Goal: Task Accomplishment & Management: Complete application form

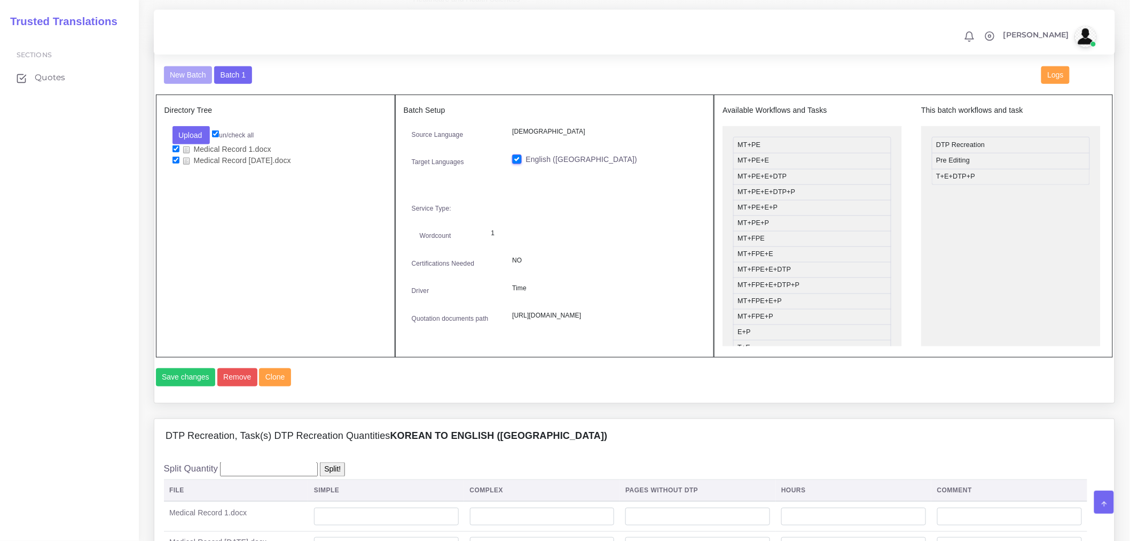
scroll to position [534, 0]
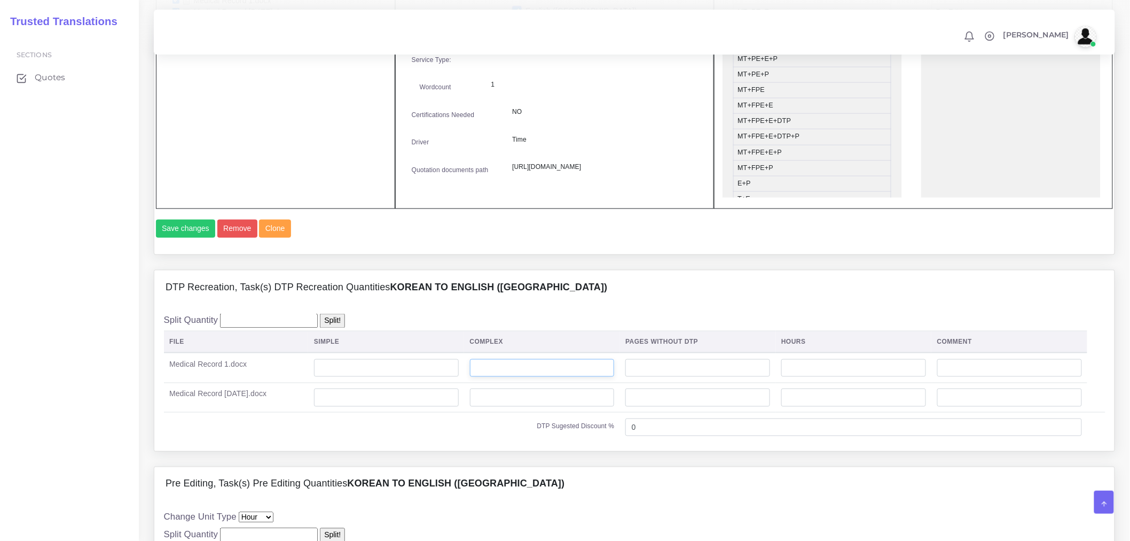
click at [547, 374] on input "number" at bounding box center [542, 368] width 145 height 18
type input "115"
click at [573, 374] on input "number" at bounding box center [542, 397] width 145 height 18
type input "35"
click at [611, 305] on div "DTP Recreation, Task(s) DTP Recreation Quantities Korean TO English (US)" at bounding box center [634, 287] width 961 height 34
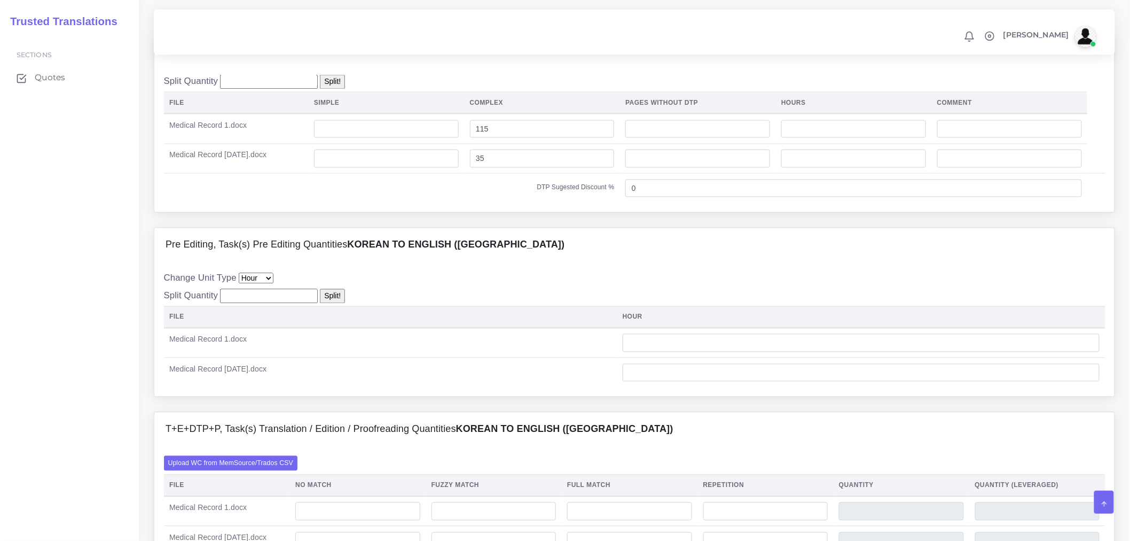
scroll to position [771, 0]
click at [696, 354] on input "number" at bounding box center [861, 344] width 477 height 18
type input "15"
click at [255, 285] on select "File Hour Image Minute Other Page Slide Word" at bounding box center [256, 280] width 35 height 11
click at [750, 374] on input "number" at bounding box center [861, 374] width 477 height 18
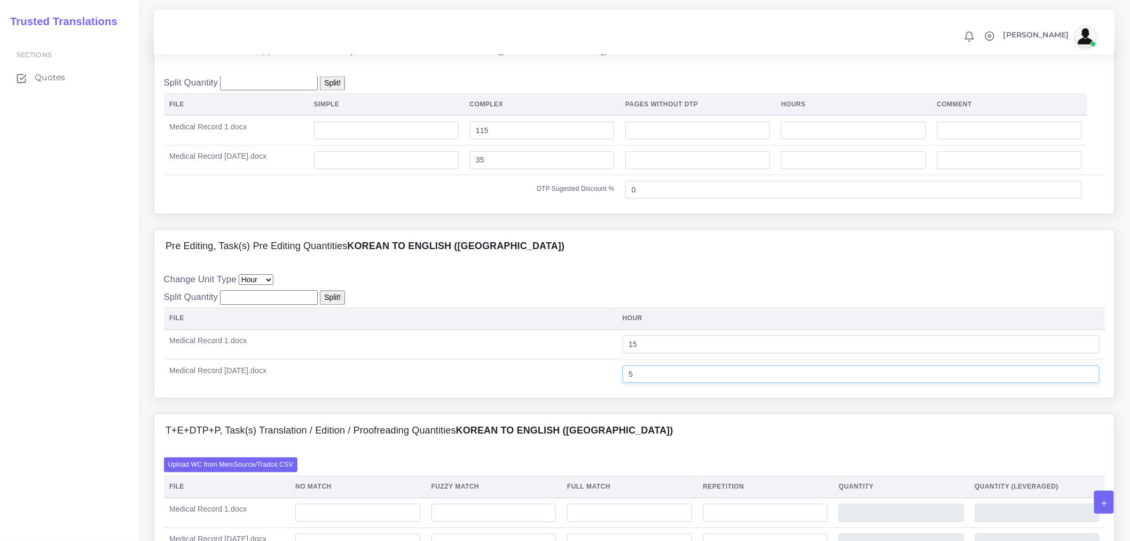
type input "5"
click at [584, 319] on div "Change Unit Type File Hour Image Minute Other Page Slide Word Split Quantity Sp…" at bounding box center [635, 330] width 942 height 115
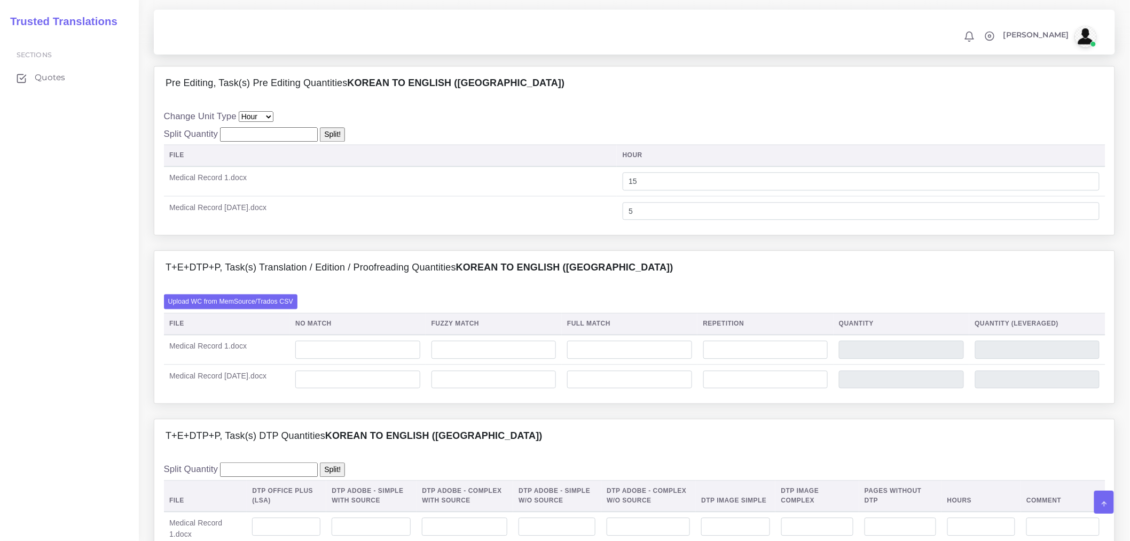
scroll to position [949, 0]
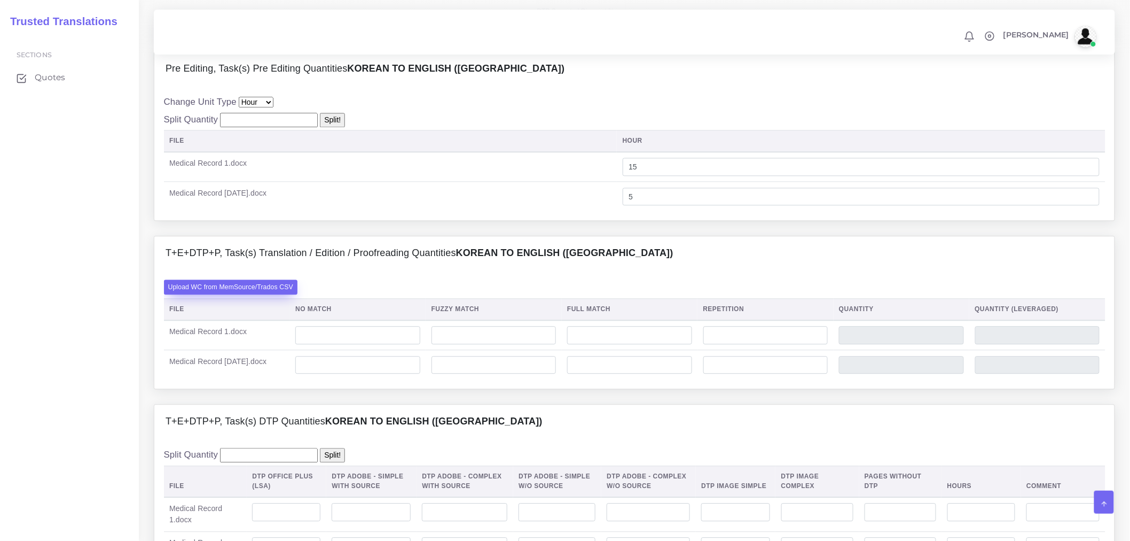
click at [270, 294] on label "Upload WC from MemSource/Trados CSV" at bounding box center [231, 286] width 134 height 14
click at [0, 0] on input "Upload WC from MemSource/Trados CSV" at bounding box center [0, 0] width 0 height 0
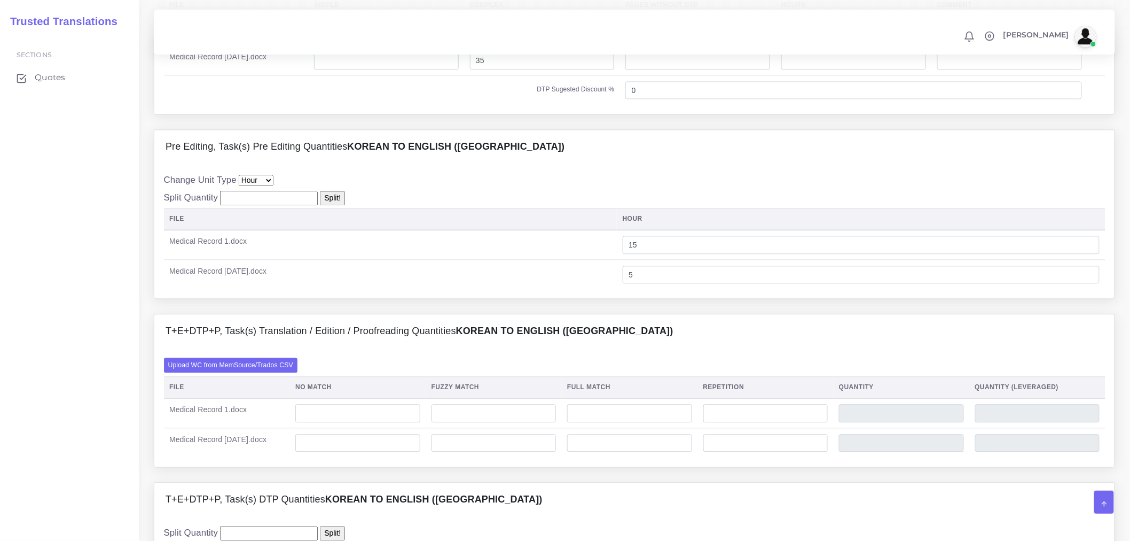
scroll to position [890, 0]
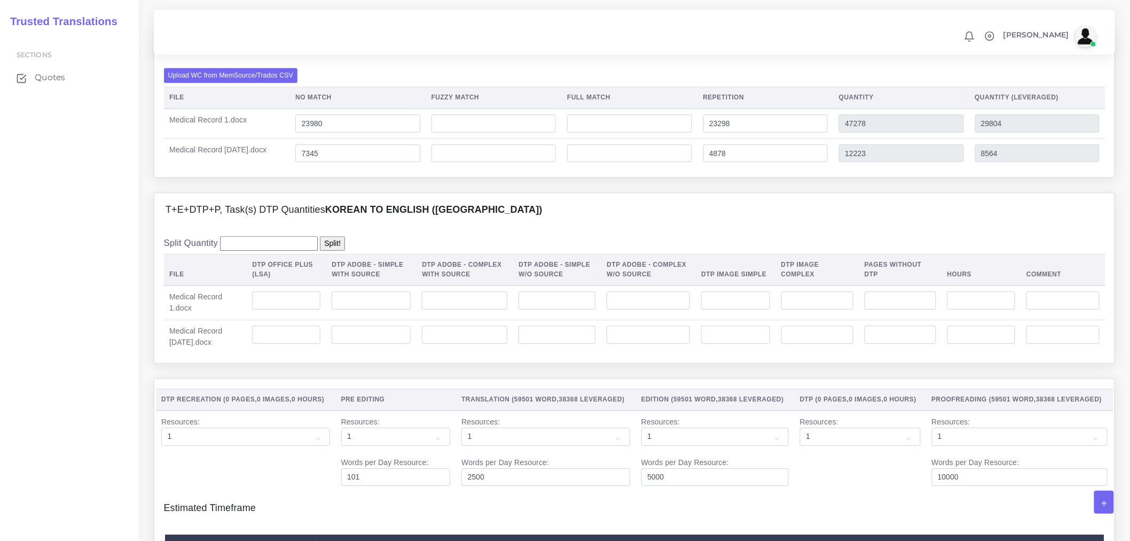
scroll to position [1246, 0]
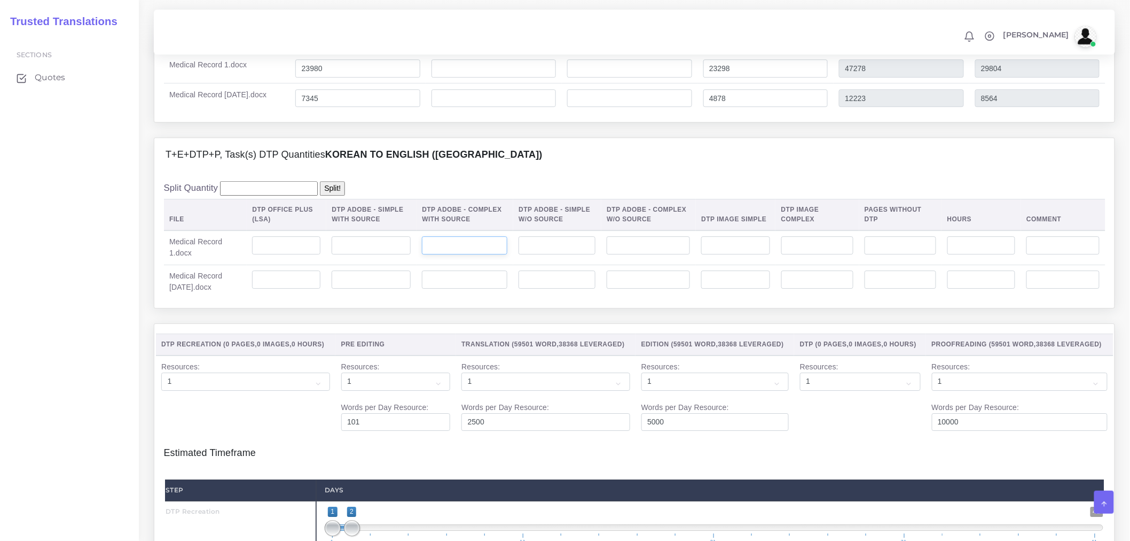
click at [478, 254] on input "number" at bounding box center [464, 245] width 85 height 18
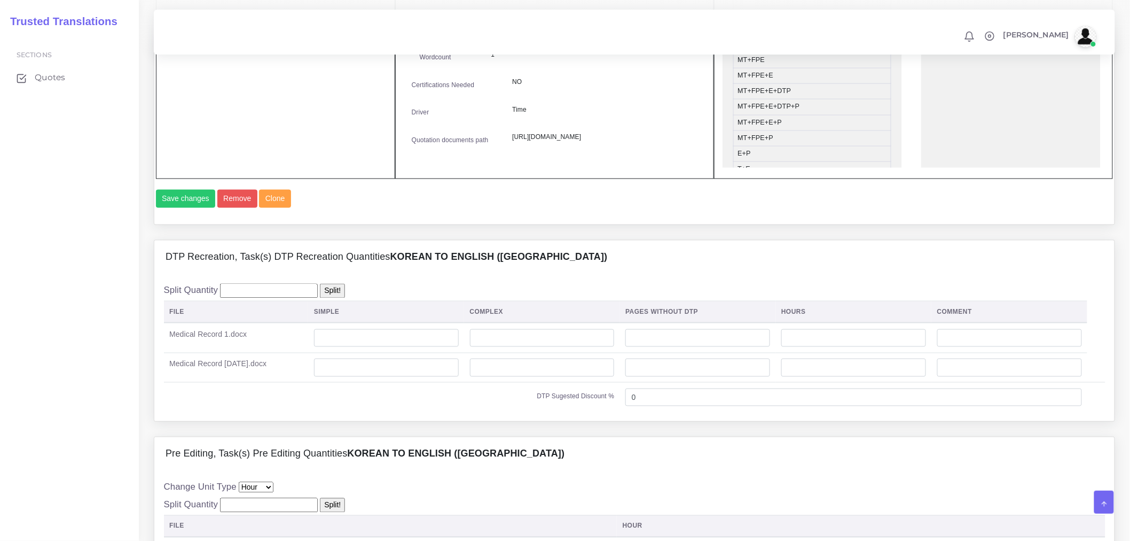
scroll to position [594, 0]
click at [500, 348] on input "number" at bounding box center [542, 339] width 145 height 18
type input "115"
click at [510, 378] on input "number" at bounding box center [542, 369] width 145 height 18
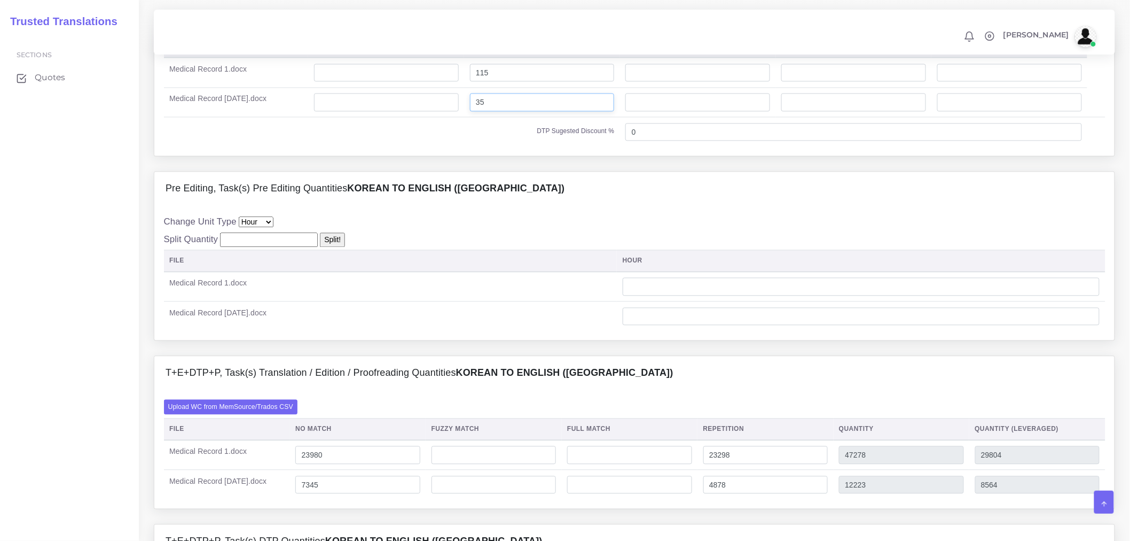
scroll to position [890, 0]
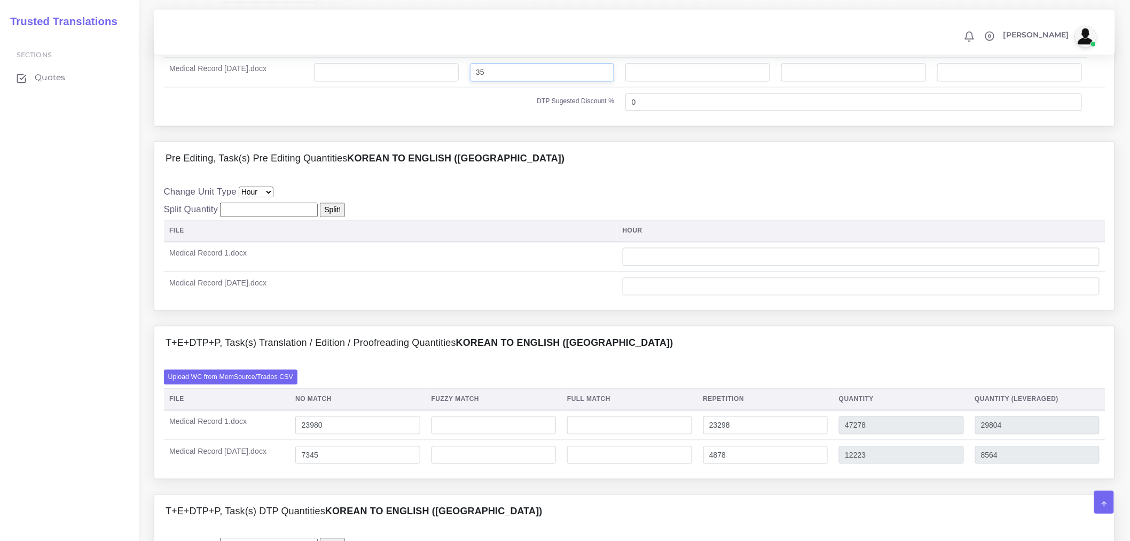
type input "35"
click at [668, 266] on input "number" at bounding box center [861, 256] width 477 height 18
click at [725, 266] on input "number" at bounding box center [861, 256] width 477 height 18
type input "15"
click at [730, 295] on input "number" at bounding box center [861, 286] width 477 height 18
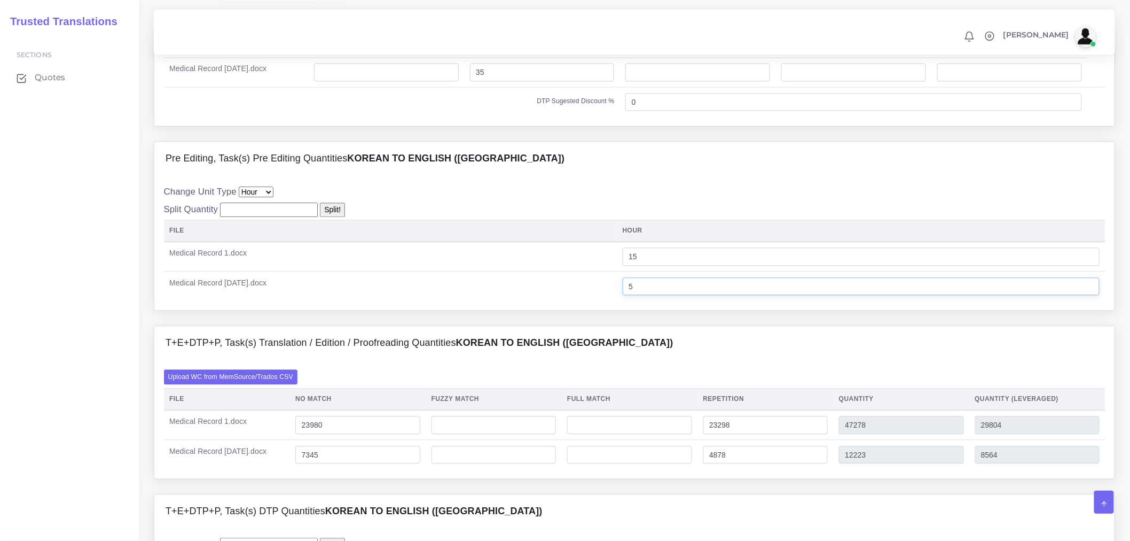
type input "5"
click at [714, 325] on div "Pre Editing, Task(s) Pre Editing Quantities Korean TO English (US) Change Unit …" at bounding box center [635, 233] width 978 height 184
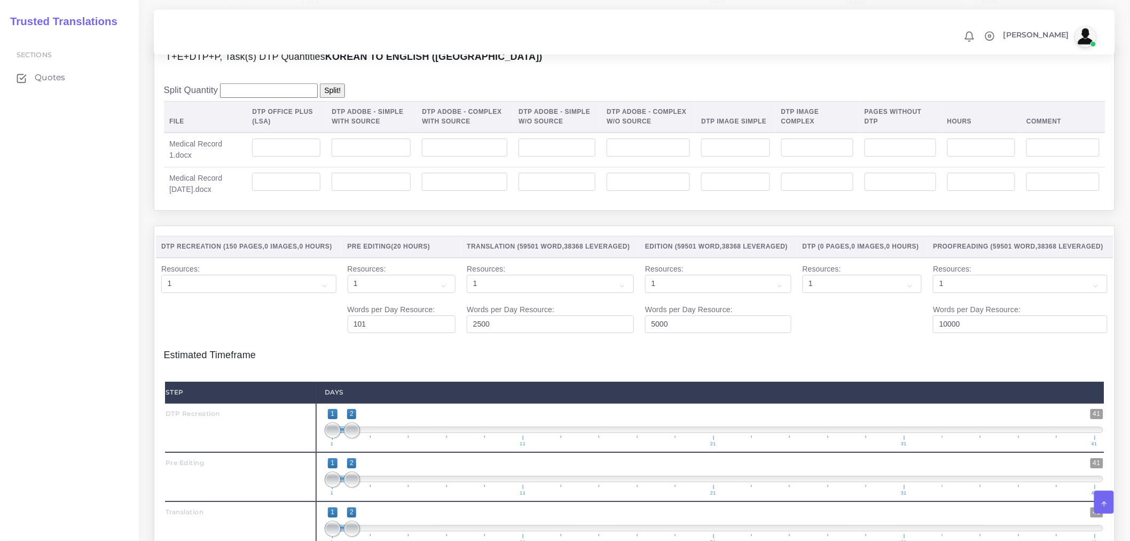
scroll to position [1365, 0]
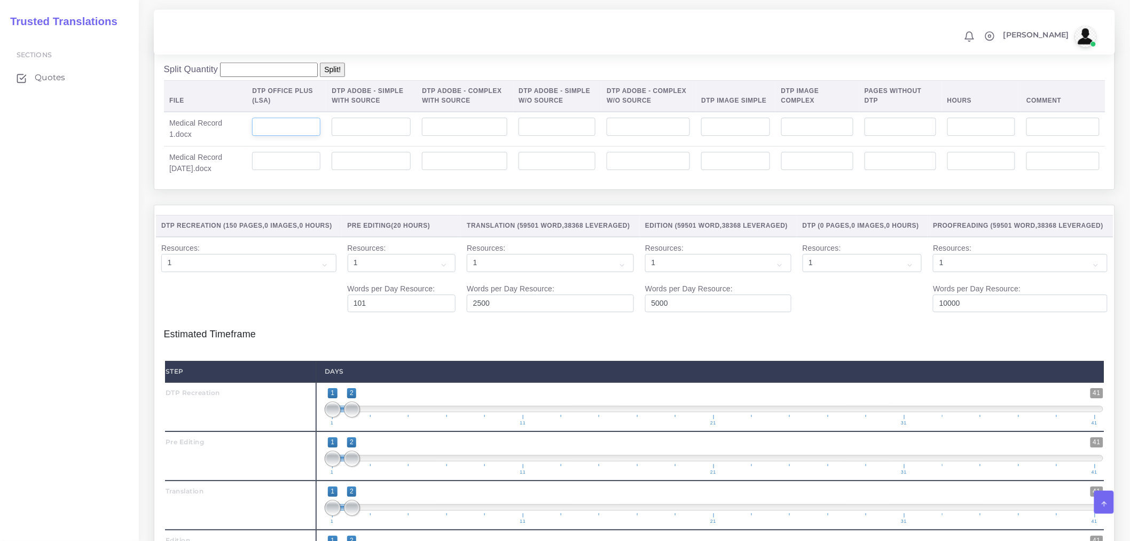
click at [263, 136] on input "number" at bounding box center [286, 127] width 68 height 18
click at [446, 136] on input "number" at bounding box center [464, 127] width 85 height 18
type input "135"
click at [430, 170] on input "number" at bounding box center [464, 161] width 85 height 18
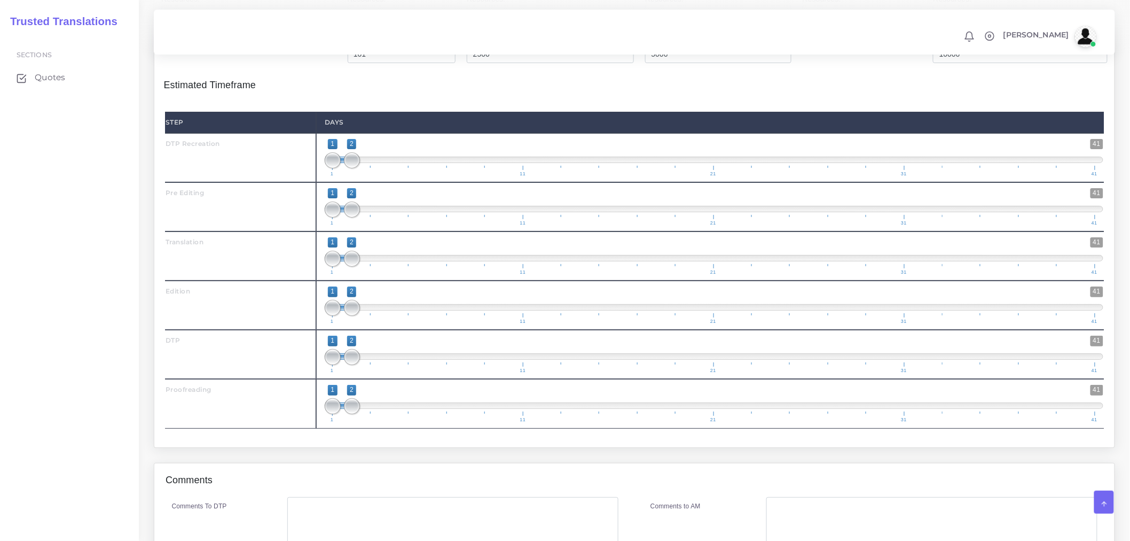
scroll to position [1804, 0]
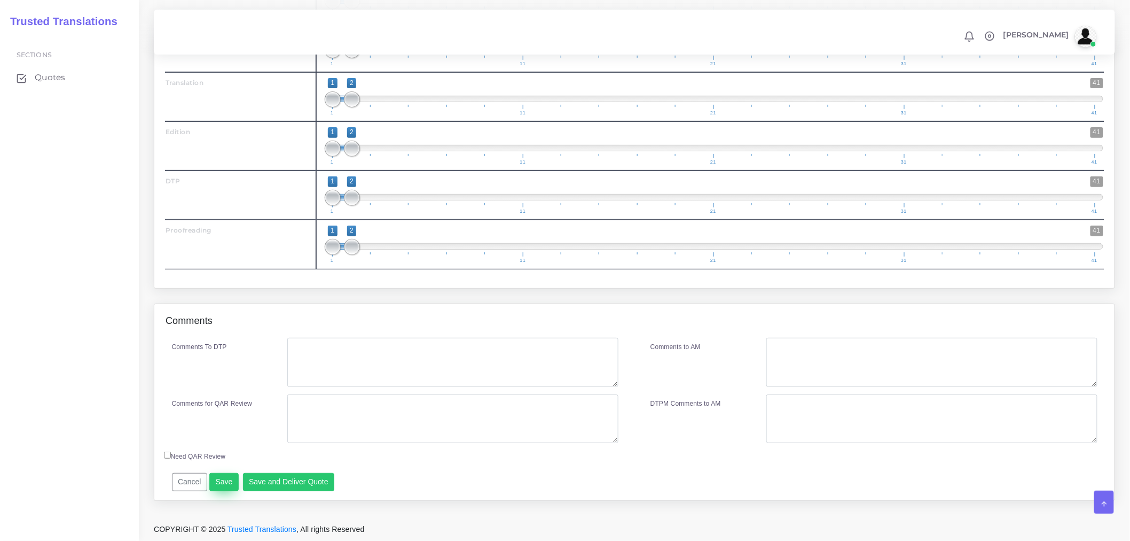
type input "35"
click at [214, 482] on button "Save" at bounding box center [223, 482] width 29 height 18
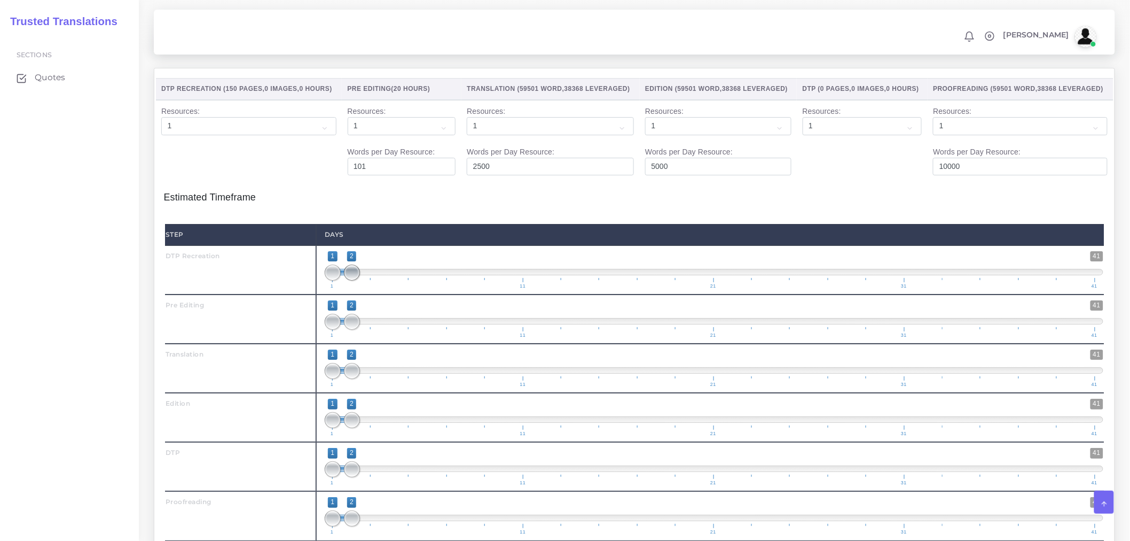
scroll to position [1507, 0]
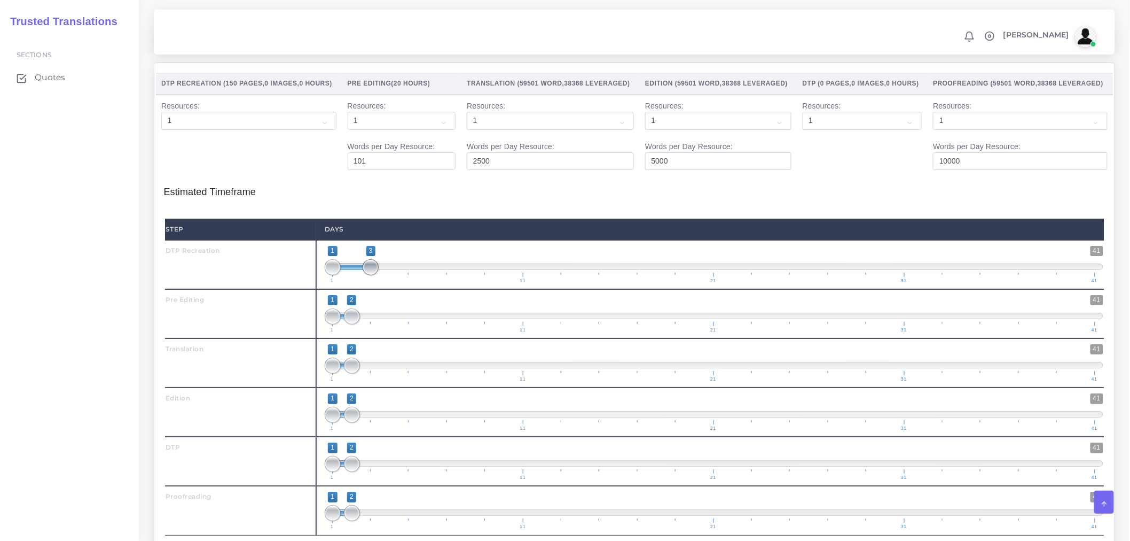
type input "1;4"
drag, startPoint x: 348, startPoint y: 294, endPoint x: 391, endPoint y: 293, distance: 42.8
click at [391, 275] on span at bounding box center [390, 267] width 16 height 16
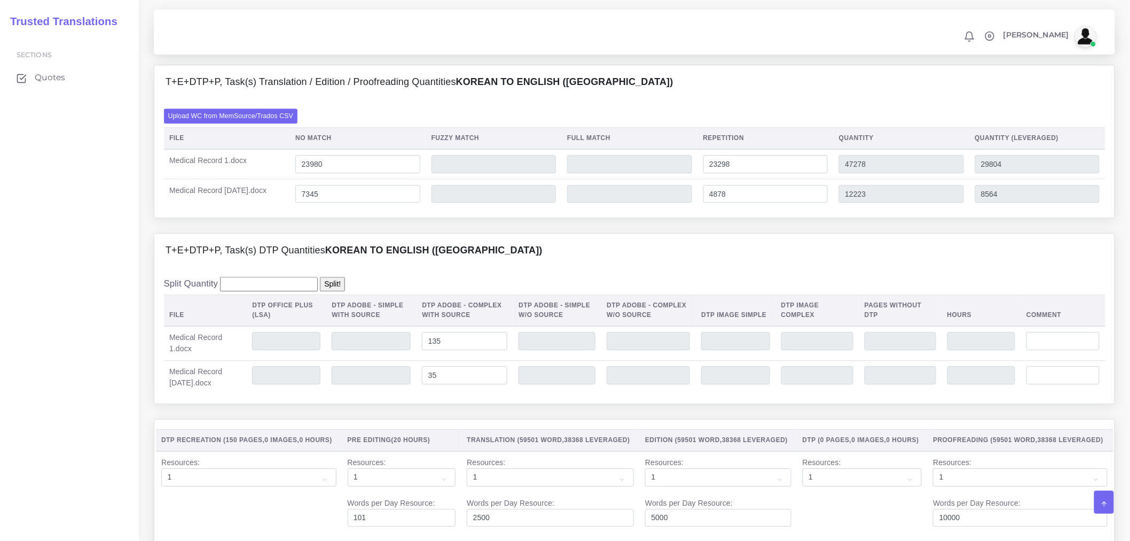
scroll to position [1388, 0]
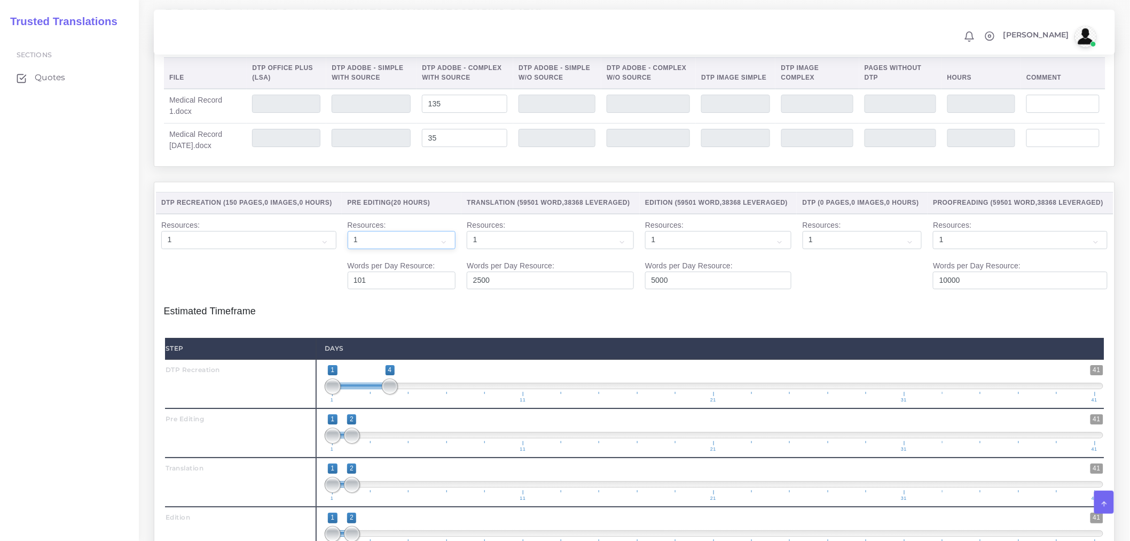
click at [441, 249] on select "1 2 3 4 5 6 7 8 9 10" at bounding box center [402, 240] width 108 height 18
click at [327, 249] on select "1 2 3 4 5 6 7 8 9 10" at bounding box center [248, 240] width 175 height 18
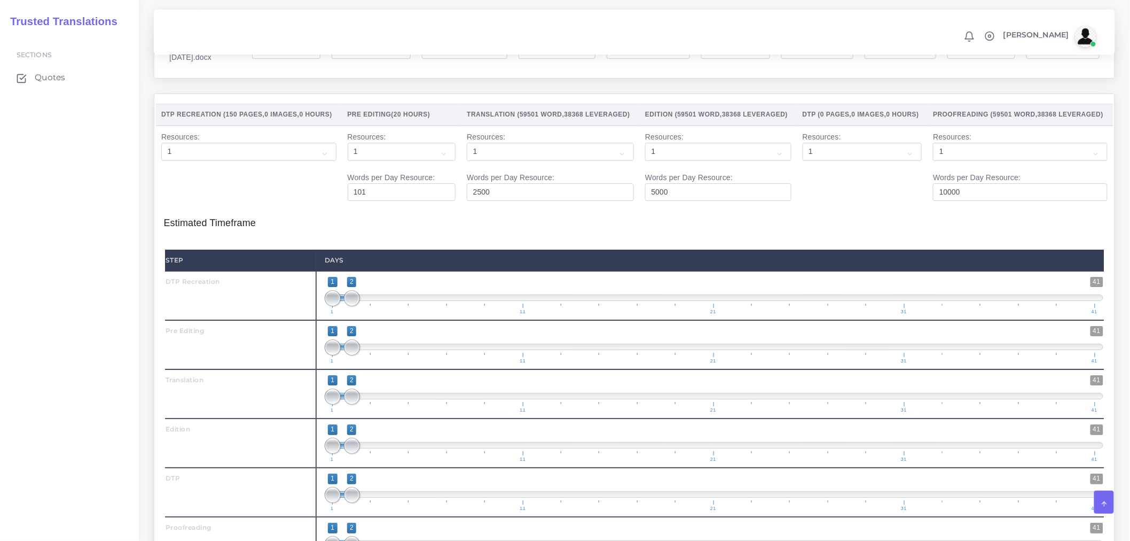
scroll to position [1484, 0]
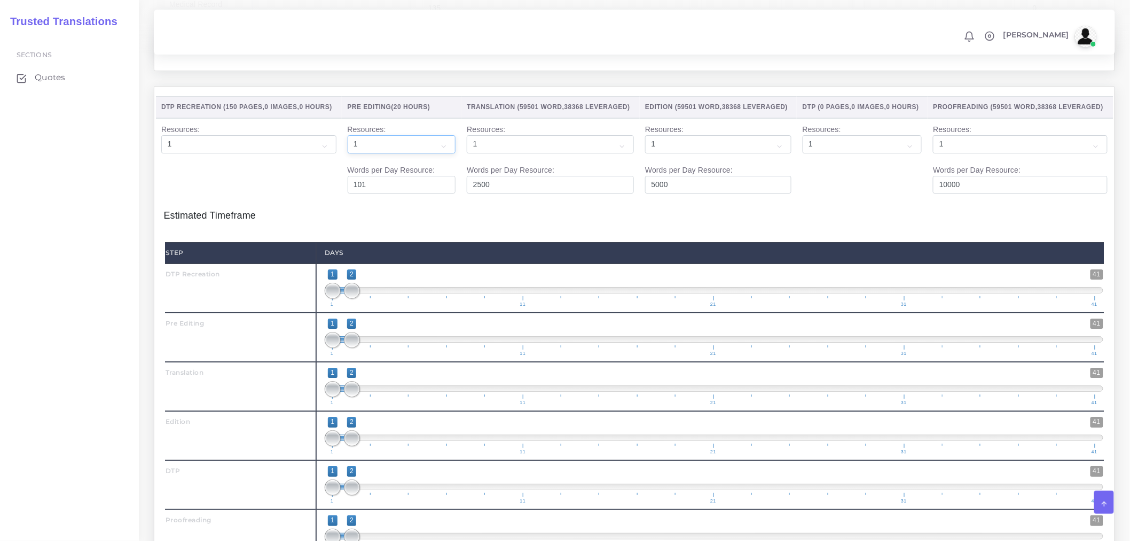
click at [428, 153] on select "1 2 3 4 5 6 7 8 9 10" at bounding box center [402, 144] width 108 height 18
click at [524, 260] on div "DTP Recreation ( 150 Pages , 0 Images , 0 Hours ) Pre Editing (20 Hours) Transl…" at bounding box center [634, 332] width 961 height 490
type input "1;4"
drag, startPoint x: 350, startPoint y: 323, endPoint x: 381, endPoint y: 321, distance: 31.1
click at [381, 307] on span "1 41 1 4 1 — 4 1 11 21 31 41" at bounding box center [714, 287] width 779 height 37
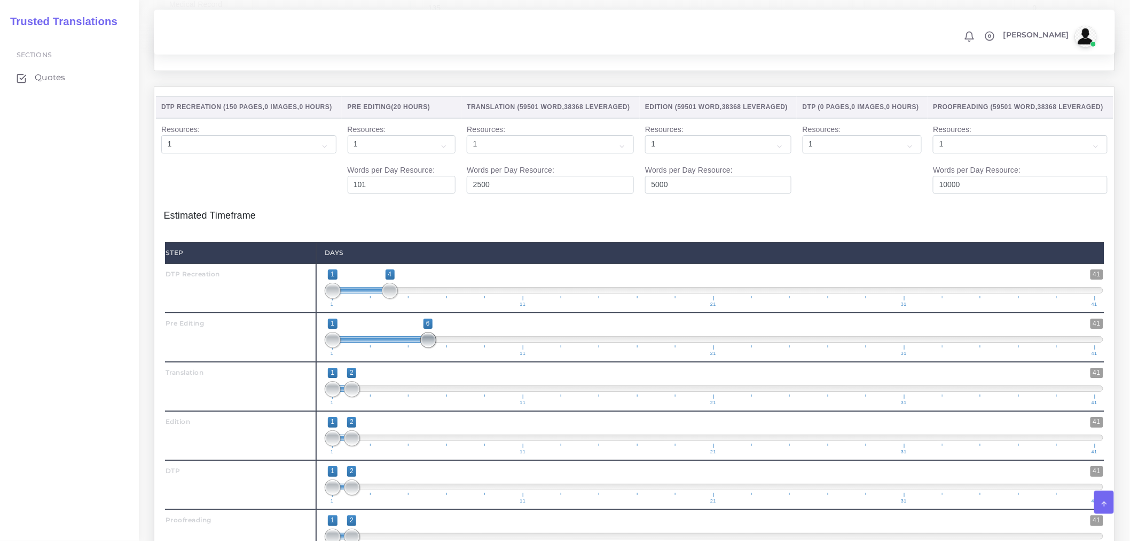
drag, startPoint x: 356, startPoint y: 366, endPoint x: 429, endPoint y: 369, distance: 73.2
click at [429, 348] on span at bounding box center [428, 340] width 16 height 16
drag, startPoint x: 333, startPoint y: 371, endPoint x: 393, endPoint y: 365, distance: 60.6
click at [393, 348] on span at bounding box center [390, 340] width 16 height 16
type input "4;7"
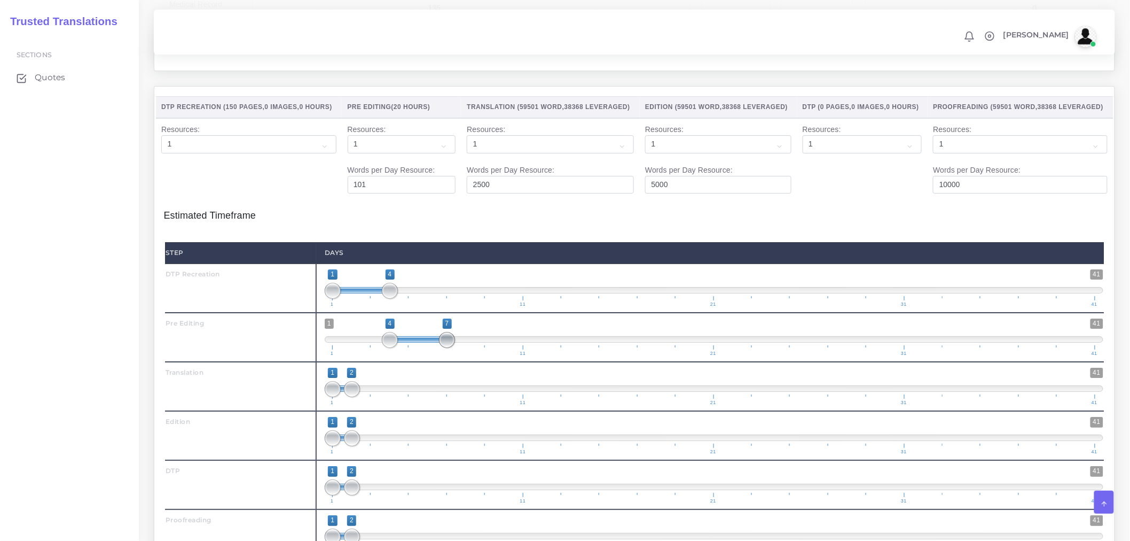
drag, startPoint x: 425, startPoint y: 372, endPoint x: 441, endPoint y: 372, distance: 16.6
click at [441, 348] on span at bounding box center [447, 340] width 16 height 16
drag, startPoint x: 348, startPoint y: 420, endPoint x: 479, endPoint y: 419, distance: 130.4
click at [479, 397] on span at bounding box center [486, 389] width 16 height 16
drag, startPoint x: 333, startPoint y: 419, endPoint x: 449, endPoint y: 415, distance: 115.5
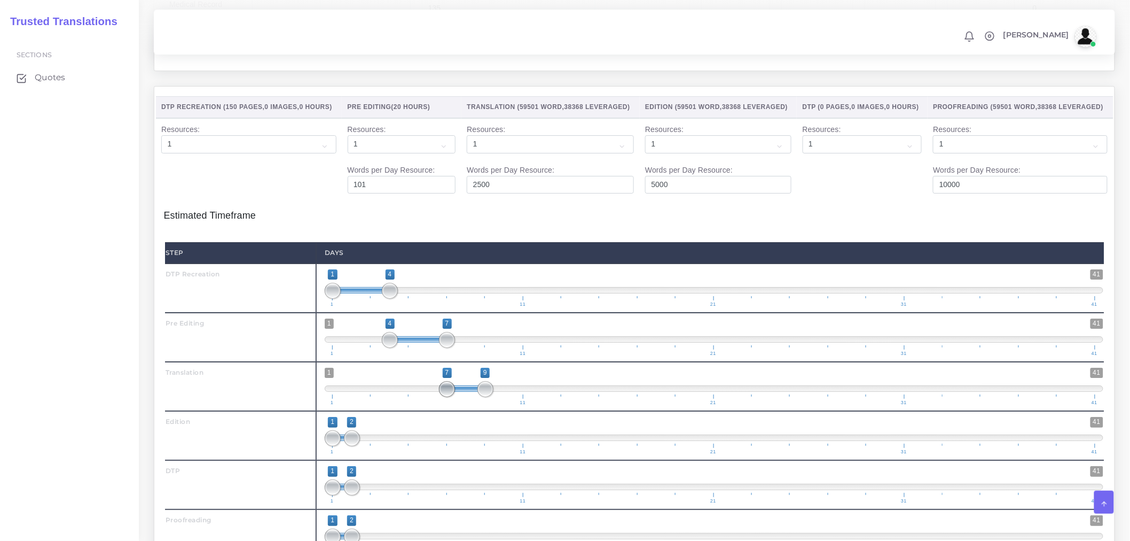
click at [449, 397] on span at bounding box center [447, 389] width 16 height 16
drag, startPoint x: 486, startPoint y: 418, endPoint x: 479, endPoint y: 419, distance: 7.6
click at [479, 397] on span at bounding box center [486, 389] width 16 height 16
type input "7;17"
drag, startPoint x: 483, startPoint y: 422, endPoint x: 636, endPoint y: 412, distance: 152.6
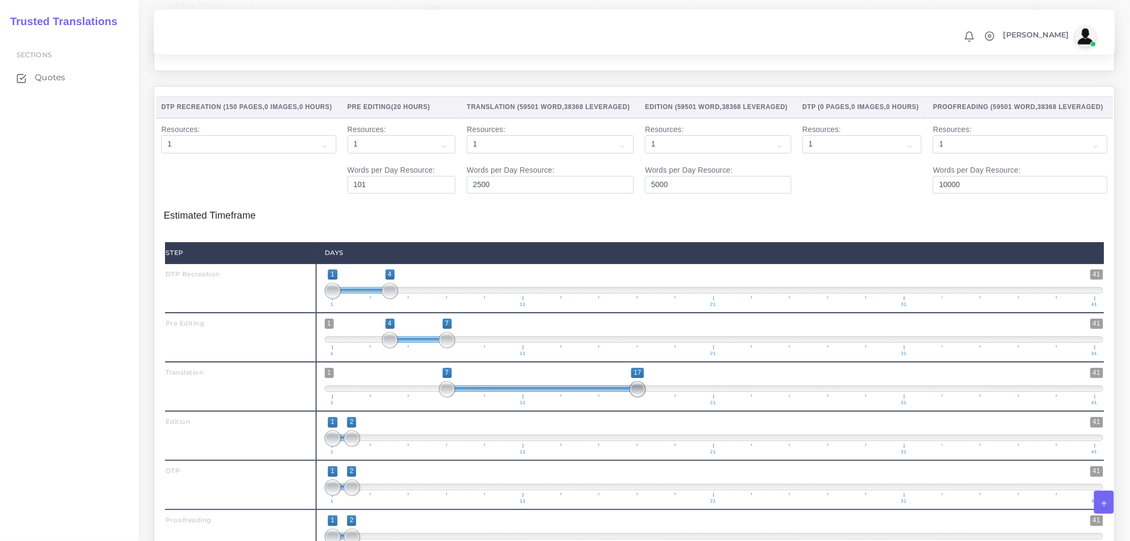
click at [636, 397] on span at bounding box center [638, 389] width 16 height 16
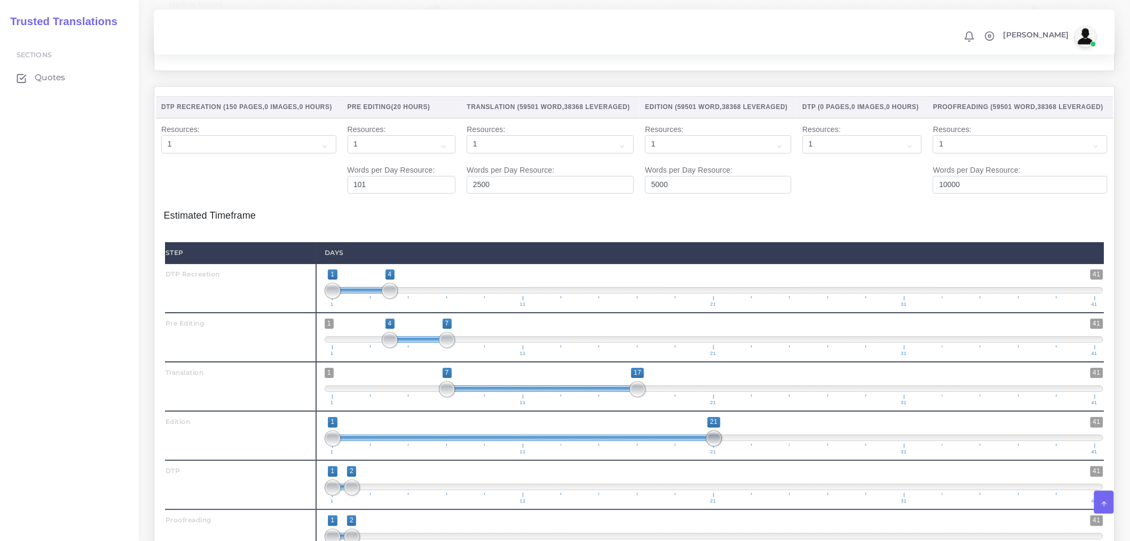
drag, startPoint x: 357, startPoint y: 465, endPoint x: 728, endPoint y: 447, distance: 371.7
click at [728, 447] on span "1 41 1 21 1 — 21 1 11 21 31 41" at bounding box center [714, 435] width 779 height 37
drag, startPoint x: 331, startPoint y: 467, endPoint x: 649, endPoint y: 458, distance: 318.0
click at [639, 446] on span at bounding box center [638, 438] width 16 height 16
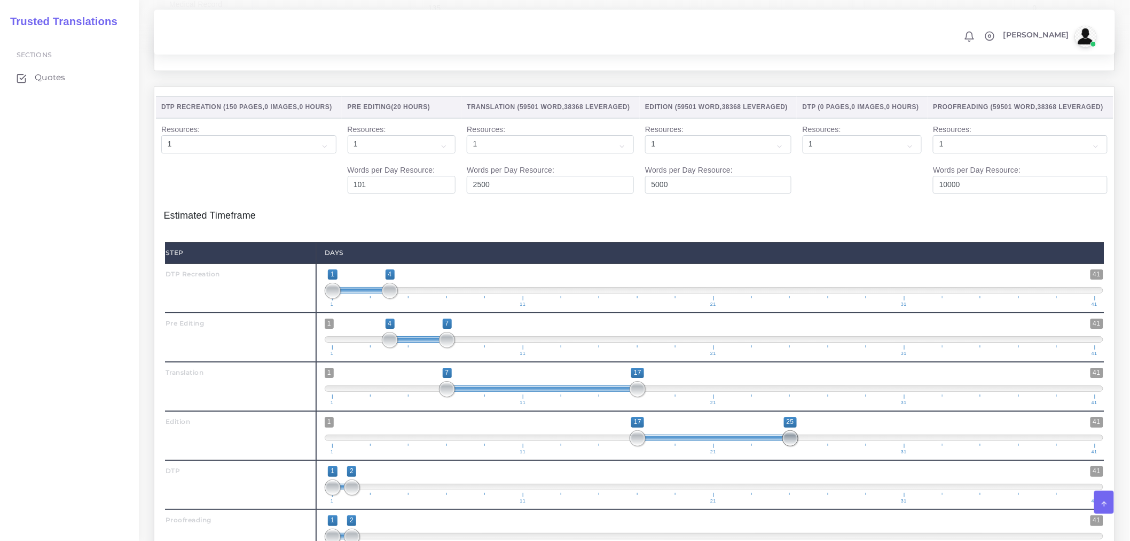
type input "17;26"
drag, startPoint x: 713, startPoint y: 467, endPoint x: 807, endPoint y: 461, distance: 94.2
click at [807, 446] on span at bounding box center [810, 438] width 16 height 16
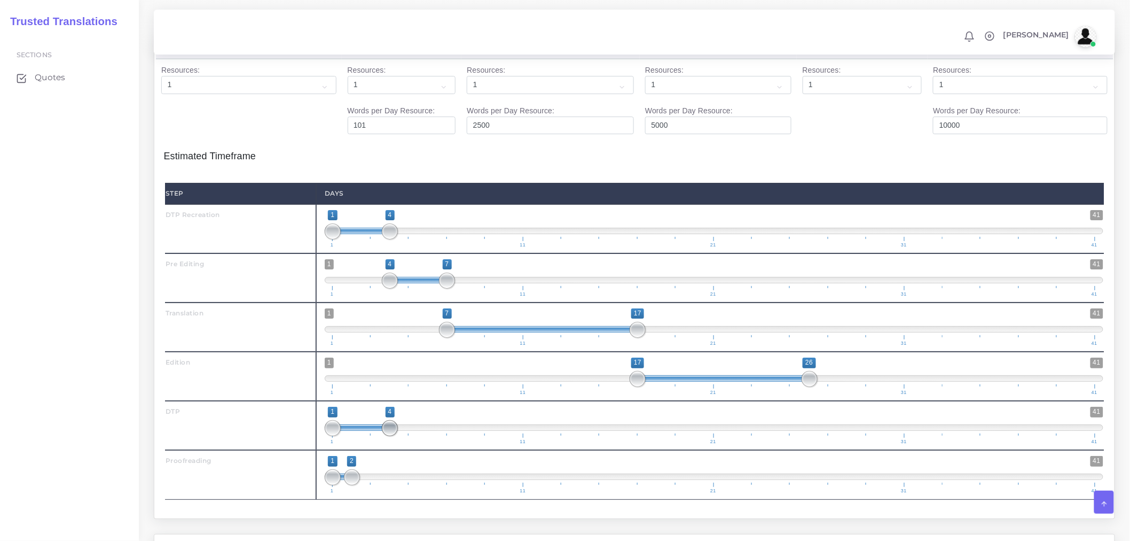
drag, startPoint x: 350, startPoint y: 458, endPoint x: 727, endPoint y: 429, distance: 377.2
click at [665, 433] on div "1 41 1 4 1 — 4 1 11 21 31 41 1;16" at bounding box center [714, 425] width 796 height 49
drag, startPoint x: 901, startPoint y: 425, endPoint x: 856, endPoint y: 467, distance: 61.6
click at [857, 467] on div "Step Days DTP Recreation 1 41 1 4 1 — 4 1 11 21 31 41 1;4 1" at bounding box center [634, 341] width 939 height 316
drag, startPoint x: 337, startPoint y: 456, endPoint x: 644, endPoint y: 446, distance: 306.8
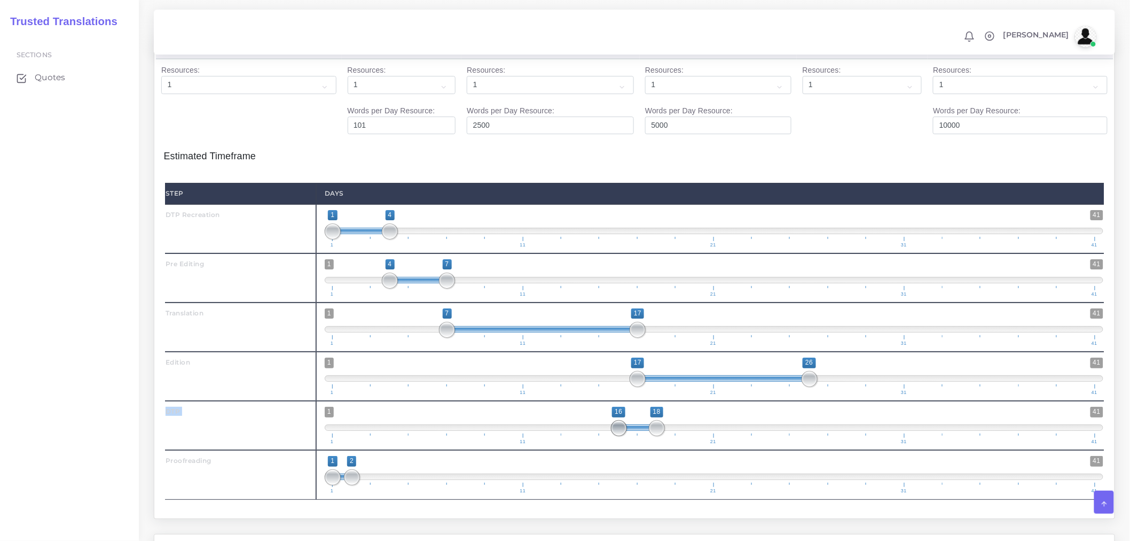
click at [644, 444] on span "1 41 16 18 16 — 18 1 11 21 31 41" at bounding box center [714, 425] width 779 height 37
drag, startPoint x: 736, startPoint y: 453, endPoint x: 912, endPoint y: 452, distance: 176.3
click at [912, 444] on span "1 41 17 31 17 — 31 1 11 21 31 41" at bounding box center [714, 425] width 779 height 37
type input "26;31"
drag, startPoint x: 642, startPoint y: 458, endPoint x: 815, endPoint y: 452, distance: 172.7
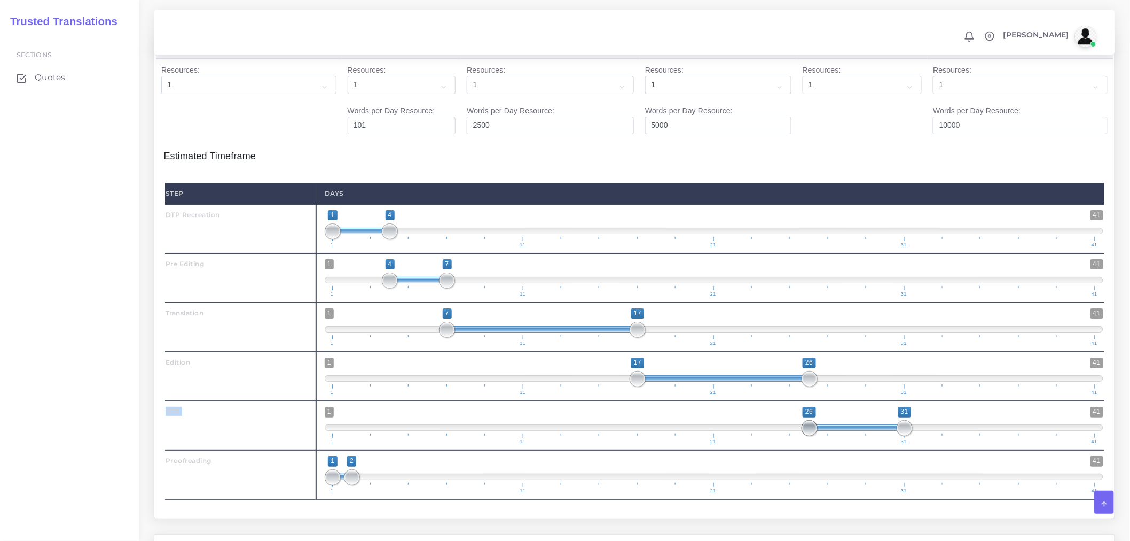
click at [815, 436] on span at bounding box center [810, 428] width 16 height 16
type input "7;19"
drag, startPoint x: 642, startPoint y: 360, endPoint x: 675, endPoint y: 356, distance: 32.7
click at [675, 338] on span at bounding box center [676, 330] width 16 height 16
type input "19;26"
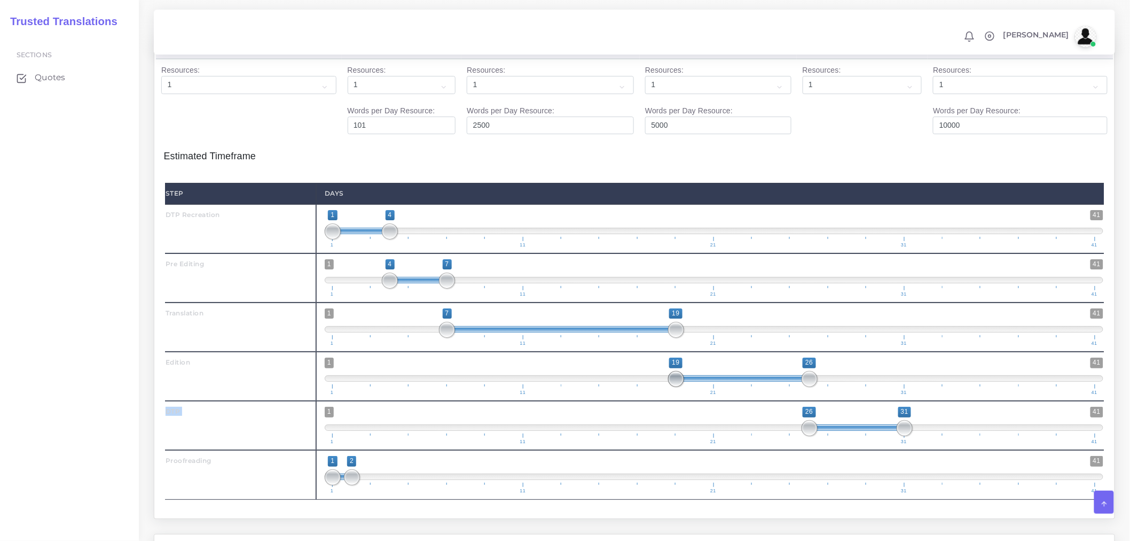
drag, startPoint x: 639, startPoint y: 409, endPoint x: 670, endPoint y: 405, distance: 31.8
click at [670, 387] on span at bounding box center [676, 379] width 16 height 16
type input "26;31"
drag, startPoint x: 900, startPoint y: 458, endPoint x: 894, endPoint y: 455, distance: 6.5
click at [894, 444] on span "1 41 26 31 26 — 31 1 11 21 31 41" at bounding box center [714, 425] width 779 height 37
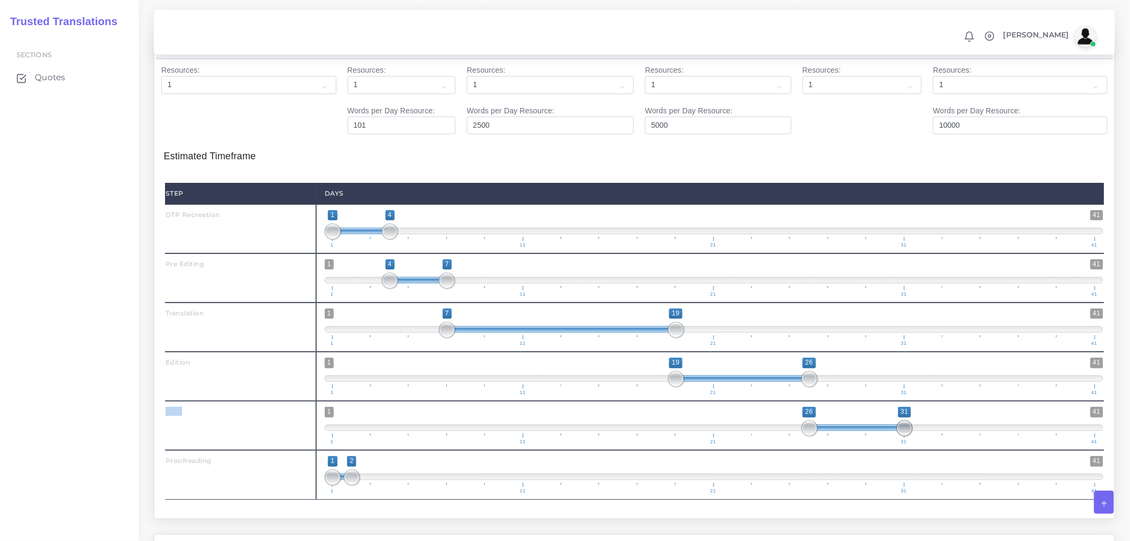
click at [894, 431] on span at bounding box center [858, 427] width 96 height 6
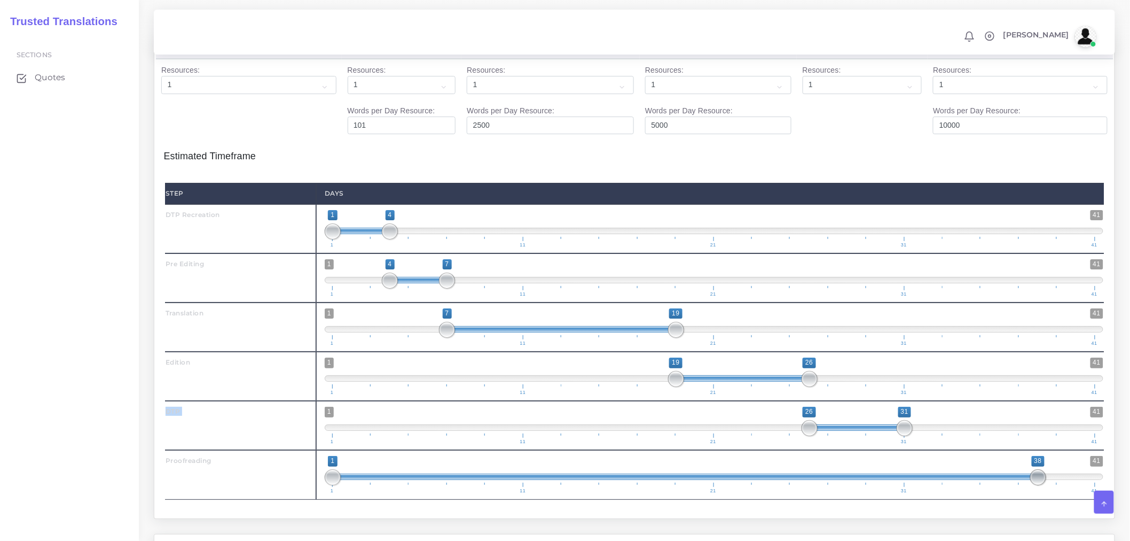
drag, startPoint x: 350, startPoint y: 505, endPoint x: 1038, endPoint y: 493, distance: 687.7
click at [1038, 493] on span "1 41 1 38 1 — 38 1 11 21 31 41" at bounding box center [714, 474] width 779 height 37
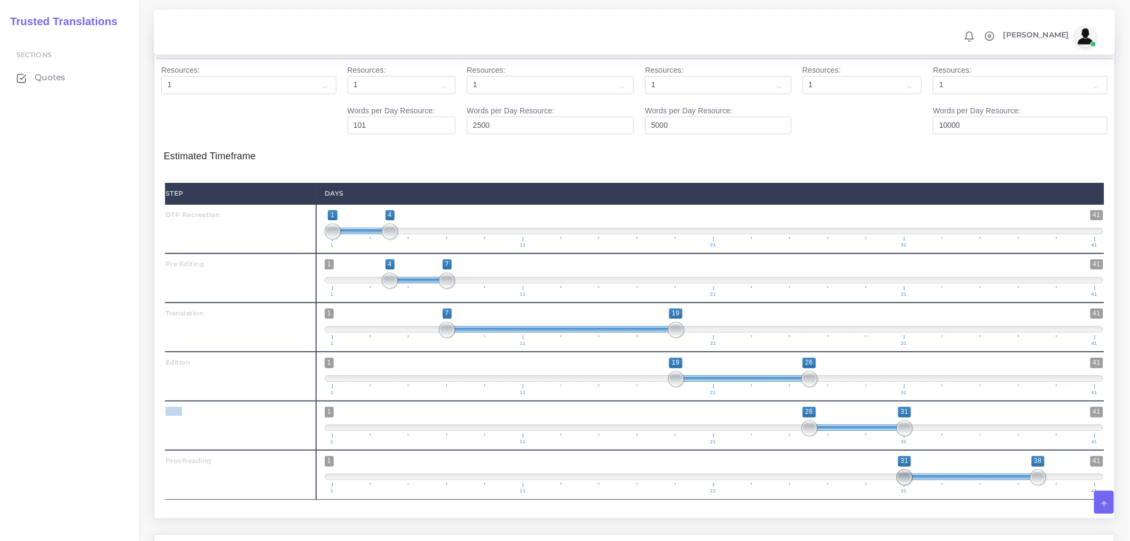
drag, startPoint x: 333, startPoint y: 509, endPoint x: 911, endPoint y: 500, distance: 577.6
click at [907, 485] on span at bounding box center [905, 477] width 16 height 16
type input "31;38"
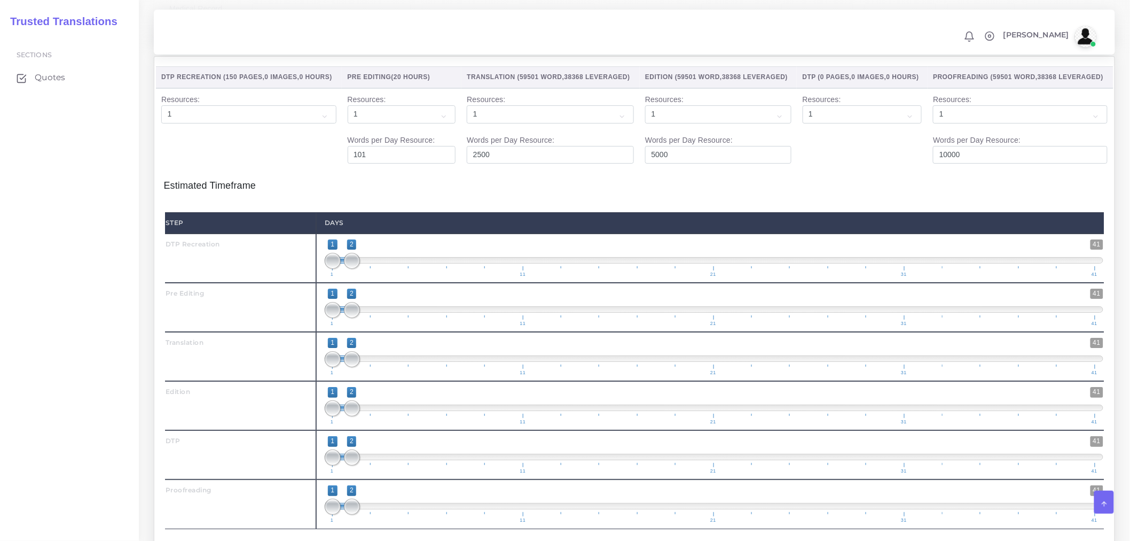
scroll to position [1508, 0]
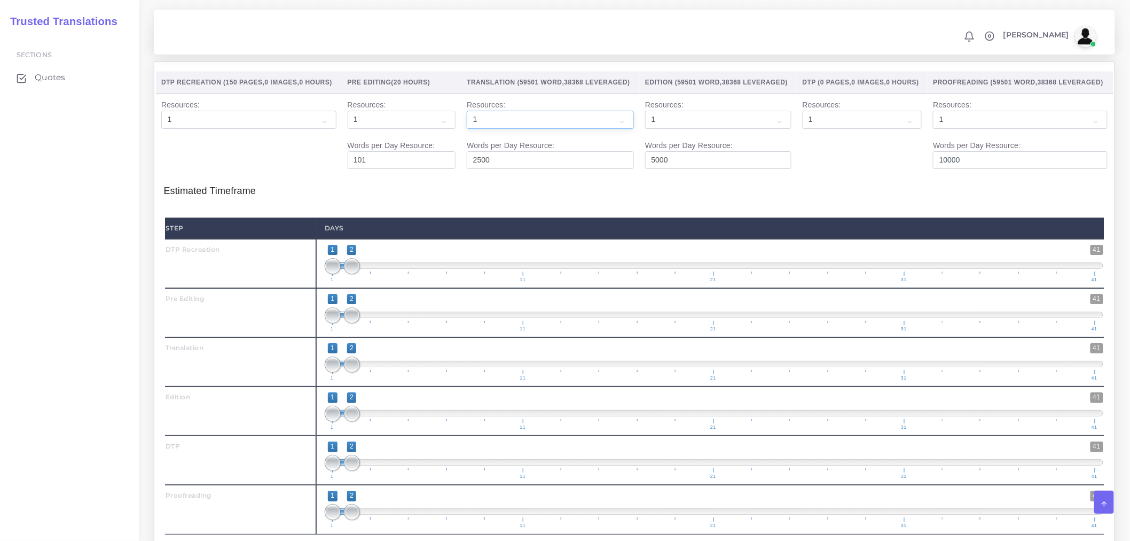
click at [564, 129] on select "1 2 3 4 5 6 7 8 9 10" at bounding box center [550, 120] width 167 height 18
click at [467, 129] on select "1 2 3 4 5 6 7 8 9 10" at bounding box center [550, 120] width 167 height 18
click at [520, 129] on select "1 2 3 4 5 6 7 8 9 10" at bounding box center [550, 120] width 167 height 18
click at [467, 129] on select "1 2 3 4 5 6 7 8 9 10" at bounding box center [550, 120] width 167 height 18
click at [403, 241] on div "Step Days DTP Recreation 1 41" at bounding box center [635, 400] width 942 height 385
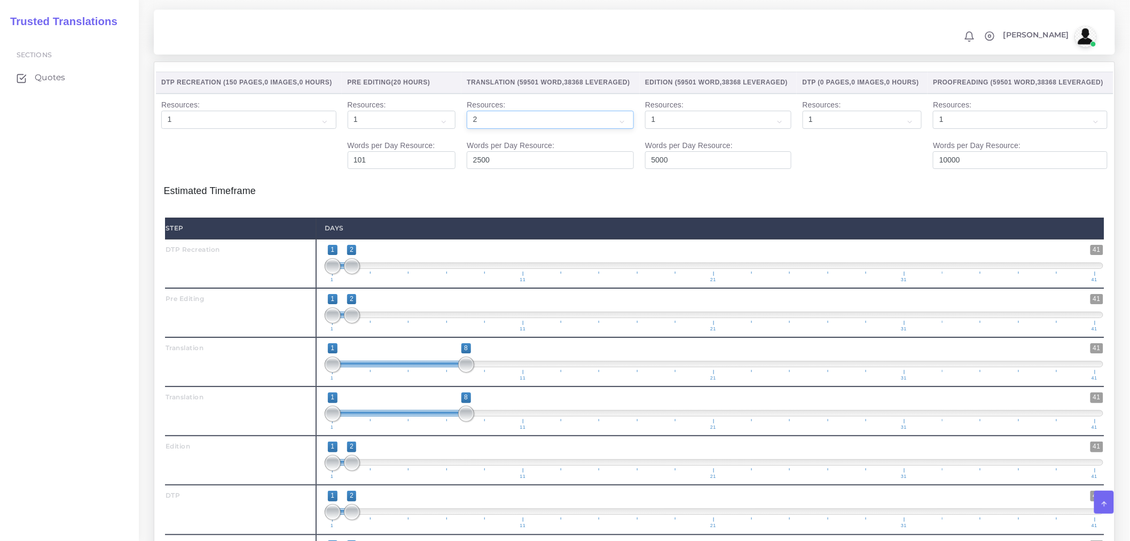
click at [562, 129] on select "1 2 3 4 5 6 7 8 9 10" at bounding box center [550, 120] width 167 height 18
select select "1"
click at [467, 129] on select "1 2 3 4 5 6 7 8 9 10" at bounding box center [550, 120] width 167 height 18
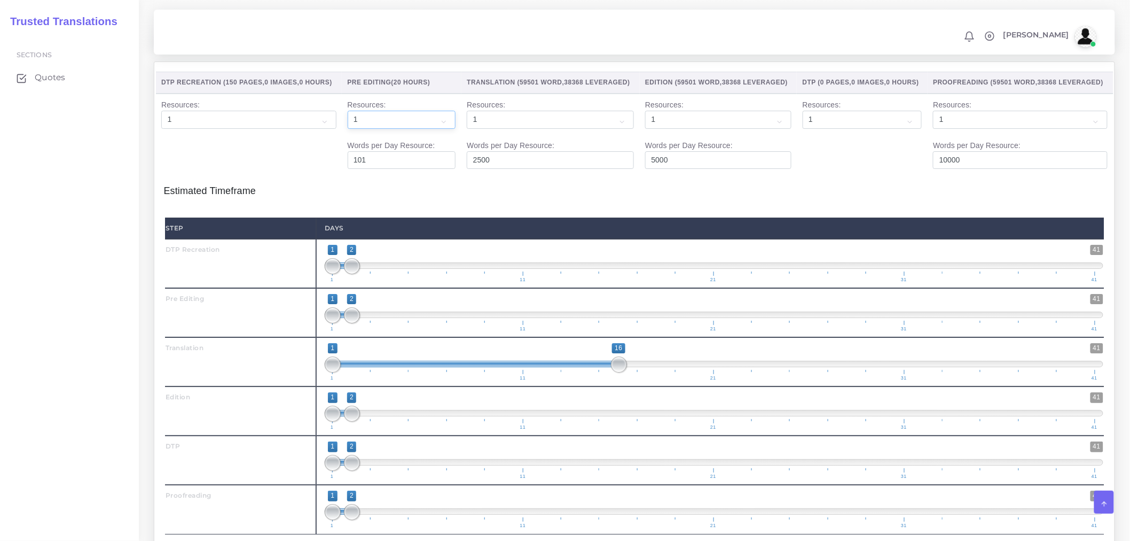
click at [448, 129] on select "1 2 3 4 5 6 7 8 9 10" at bounding box center [402, 120] width 108 height 18
click at [348, 129] on select "1 2 3 4 5 6 7 8 9 10" at bounding box center [402, 120] width 108 height 18
click at [289, 129] on select "1 2 3 4 5 6 7 8 9 10" at bounding box center [248, 120] width 175 height 18
click at [161, 129] on select "1 2 3 4 5 6 7 8 9 10" at bounding box center [248, 120] width 175 height 18
click at [426, 197] on h4 "Estimated Timeframe" at bounding box center [635, 186] width 942 height 22
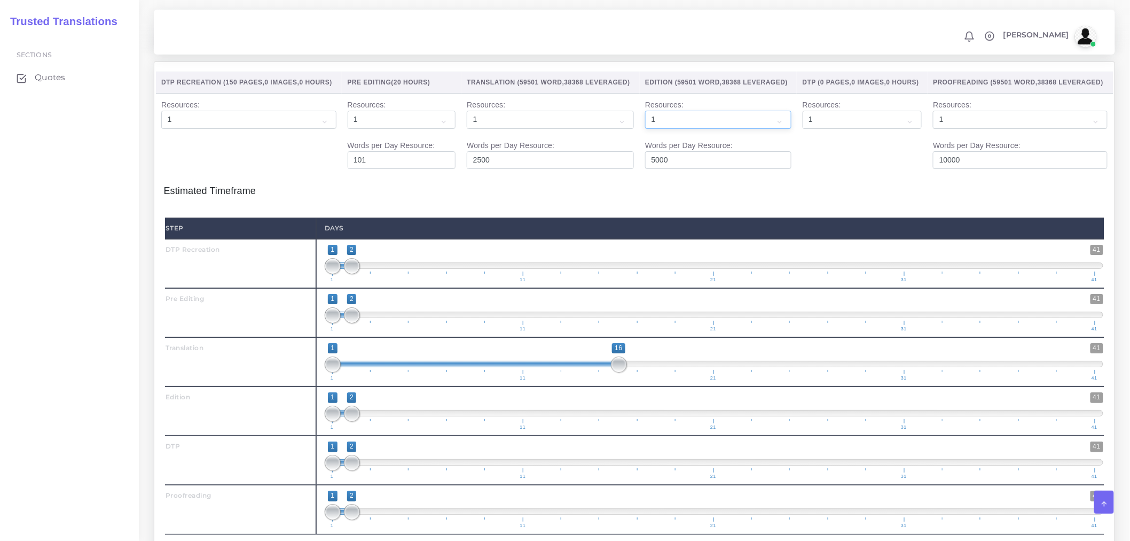
click at [717, 129] on select "1 2 3 4 5 6 7 8 9 10" at bounding box center [718, 120] width 146 height 18
click at [645, 129] on select "1 2 3 4 5 6 7 8 9 10" at bounding box center [718, 120] width 146 height 18
click at [910, 129] on select "1 2 3 4 5 6 7 8 9 10" at bounding box center [863, 120] width 120 height 18
click at [803, 129] on select "1 2 3 4 5 6 7 8 9 10" at bounding box center [863, 120] width 120 height 18
click at [629, 251] on span "1 41 1 2 1 — 2" at bounding box center [714, 248] width 779 height 6
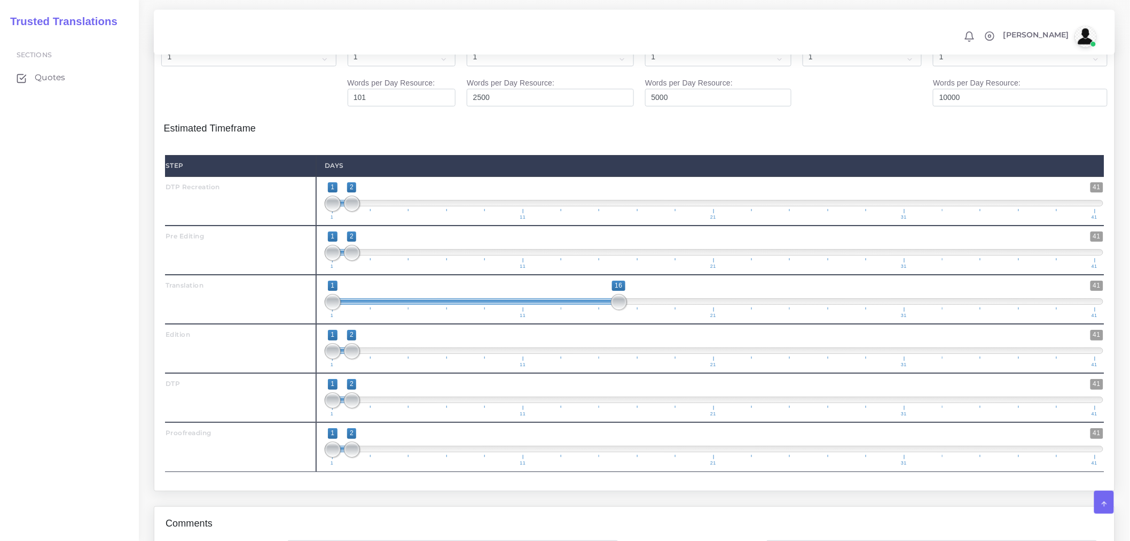
scroll to position [1449, 0]
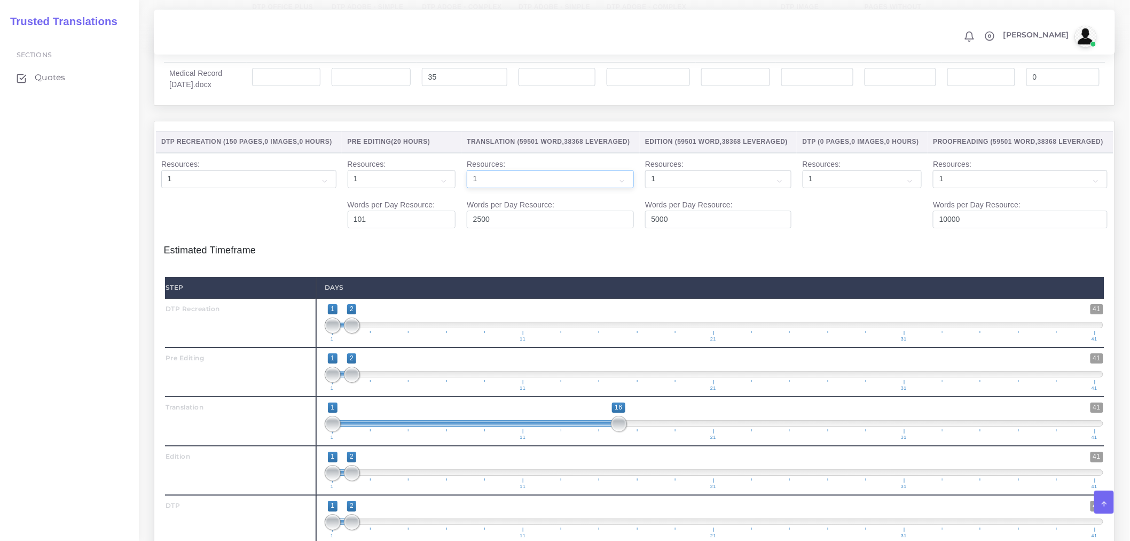
click at [553, 188] on select "1 2 3 4 5 6 7 8 9 10" at bounding box center [550, 179] width 167 height 18
click at [408, 188] on select "1 2 3 4 5 6 7 8 9 10" at bounding box center [402, 179] width 108 height 18
click at [348, 188] on select "1 2 3 4 5 6 7 8 9 10" at bounding box center [402, 179] width 108 height 18
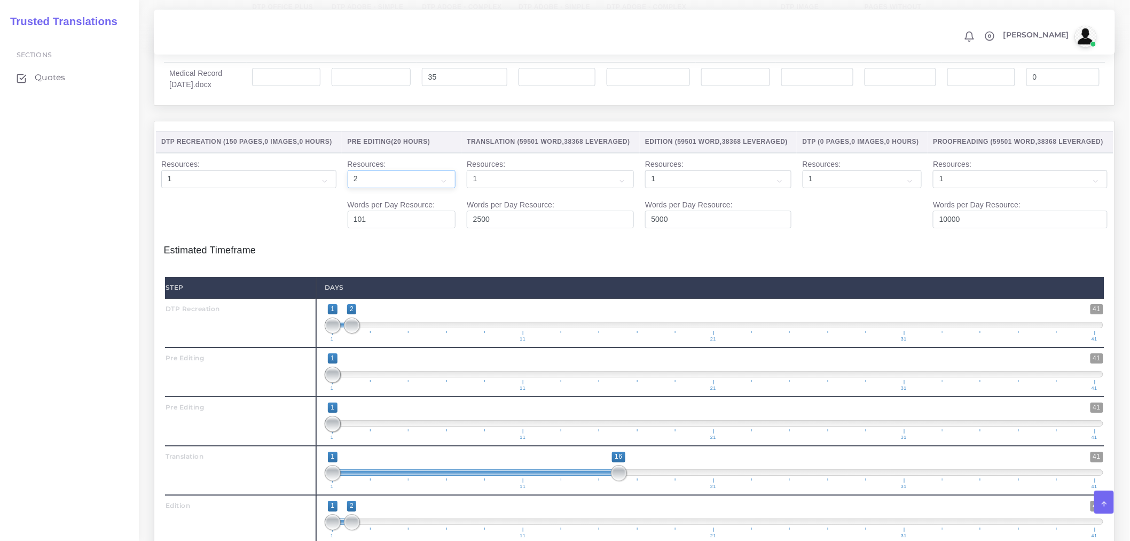
click at [401, 188] on select "1 2 3 4 5 6 7 8 9 10" at bounding box center [402, 179] width 108 height 18
select select "1"
click at [348, 188] on select "1 2 3 4 5 6 7 8 9 10" at bounding box center [402, 179] width 108 height 18
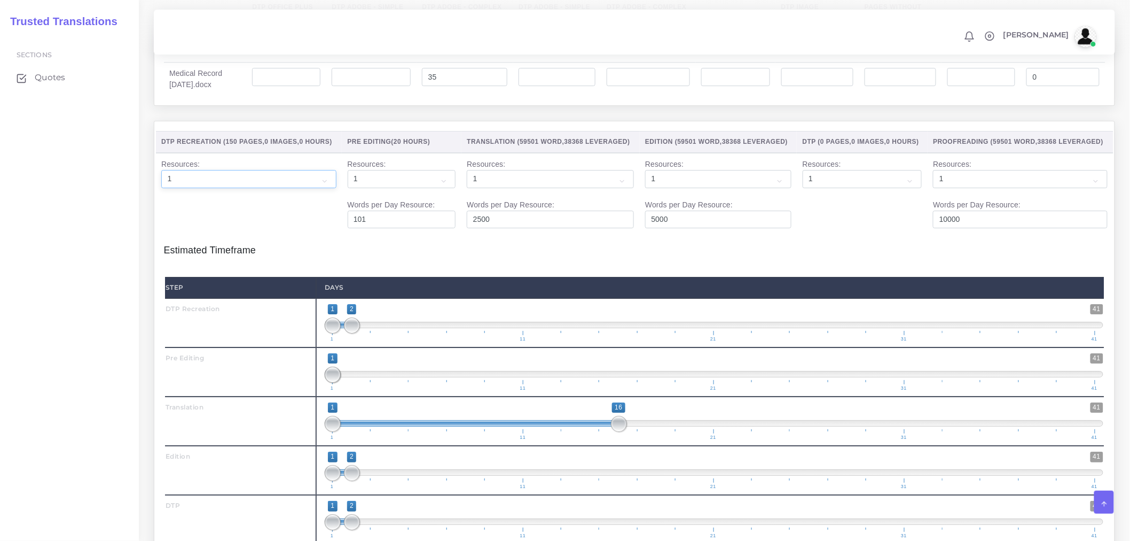
click at [324, 188] on select "1 2 3 4 5 6 7 8 9 10" at bounding box center [248, 179] width 175 height 18
click at [161, 188] on select "1 2 3 4 5 6 7 8 9 10" at bounding box center [248, 179] width 175 height 18
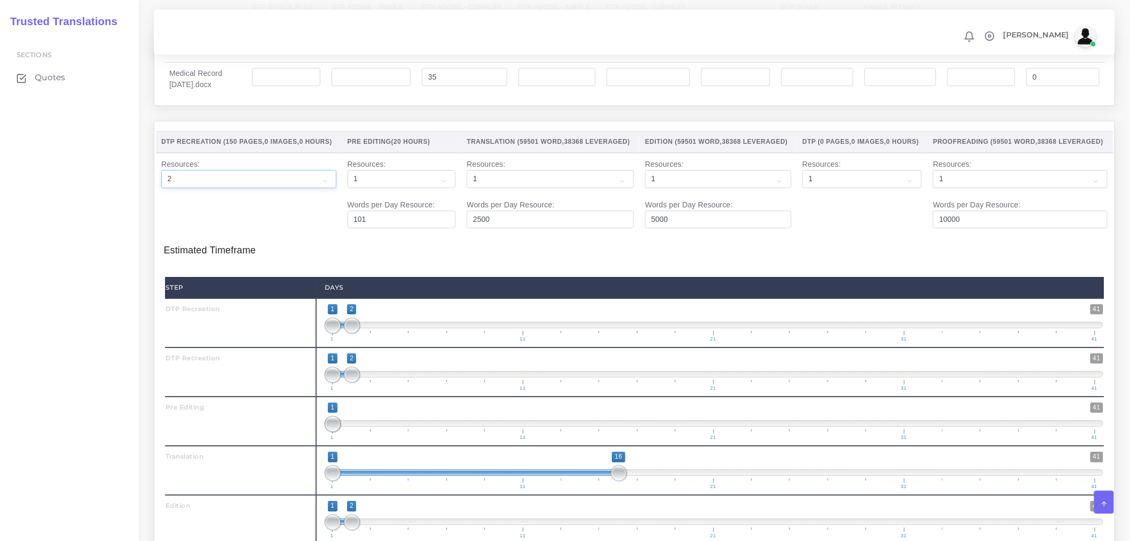
click at [310, 188] on select "1 2 3 4 5 6 7 8 9 10" at bounding box center [248, 179] width 175 height 18
select select "1"
click at [161, 188] on select "1 2 3 4 5 6 7 8 9 10" at bounding box center [248, 179] width 175 height 18
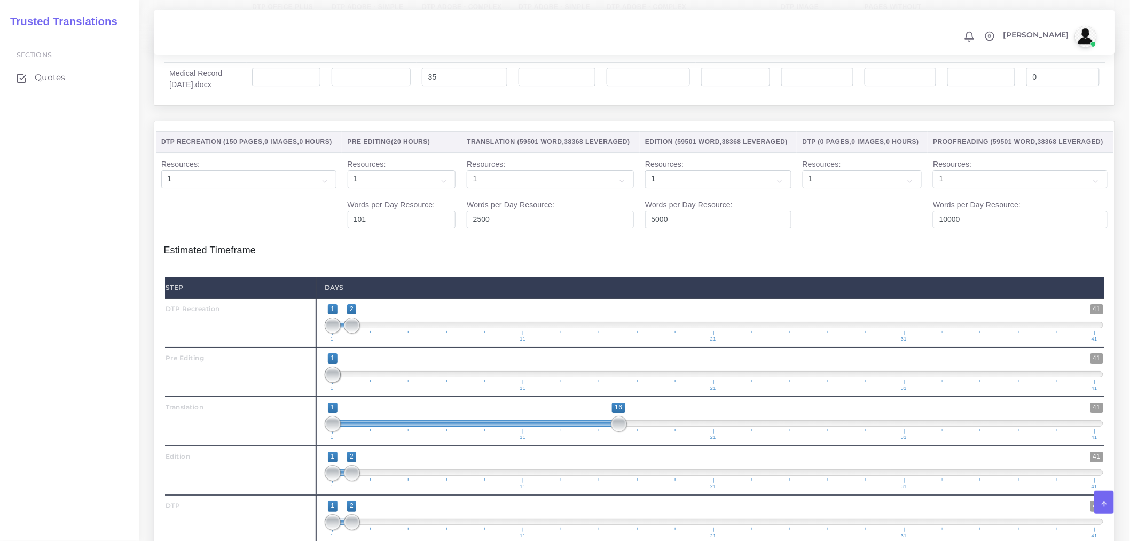
click at [285, 234] on td "Resources: 1 2 3 4 5 6 7 8 9 10" at bounding box center [249, 193] width 186 height 81
click at [504, 188] on select "1 2 3 4 5 6 7 8 9 10" at bounding box center [550, 179] width 167 height 18
click at [467, 188] on select "1 2 3 4 5 6 7 8 9 10" at bounding box center [550, 179] width 167 height 18
click at [496, 188] on select "1 2 3 4 5 6 7 8 9 10" at bounding box center [550, 179] width 167 height 18
select select "1"
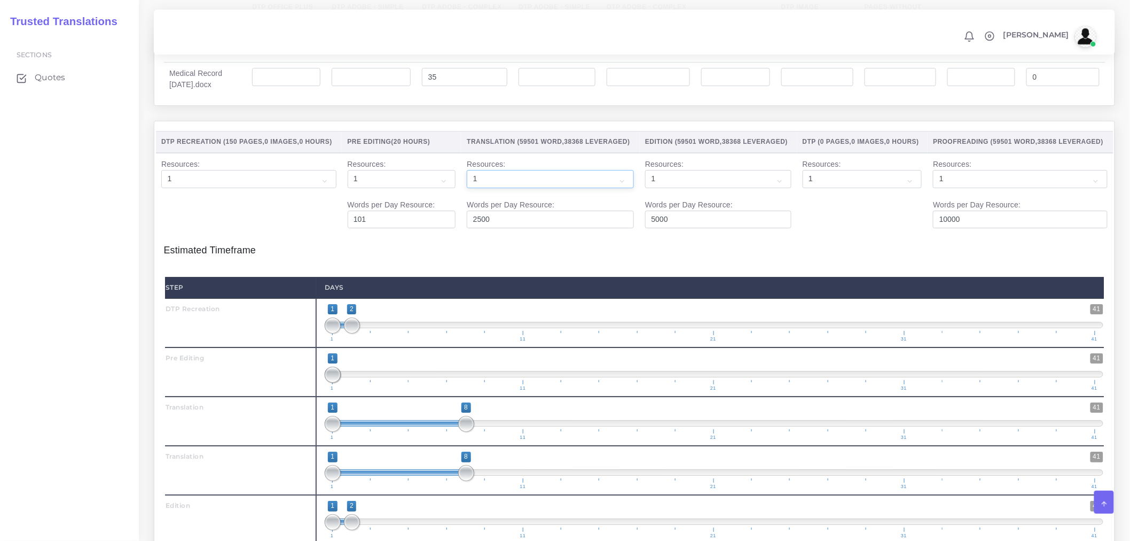
click at [467, 188] on select "1 2 3 4 5 6 7 8 9 10" at bounding box center [550, 179] width 167 height 18
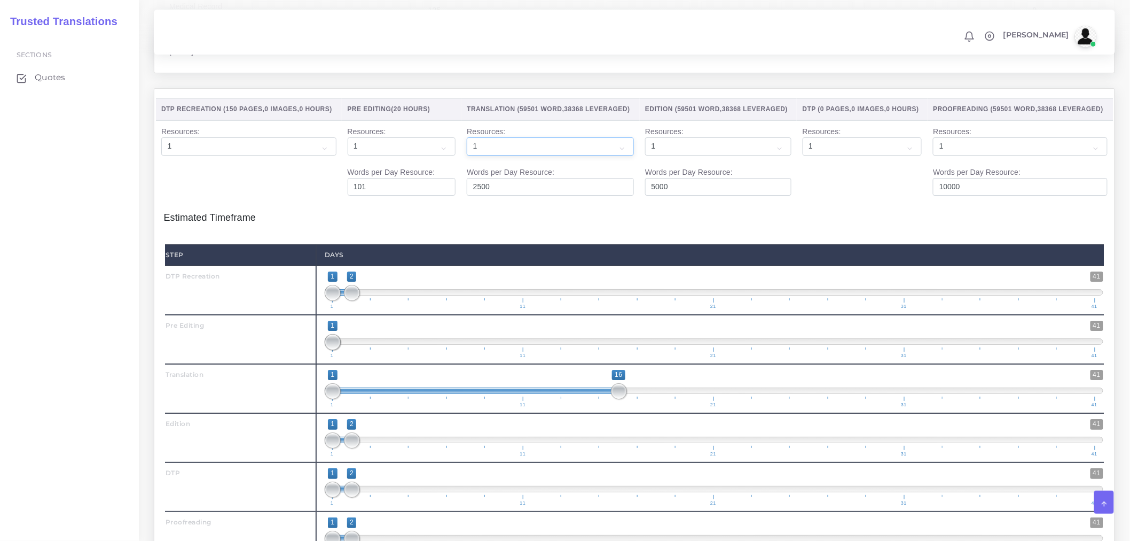
scroll to position [1508, 0]
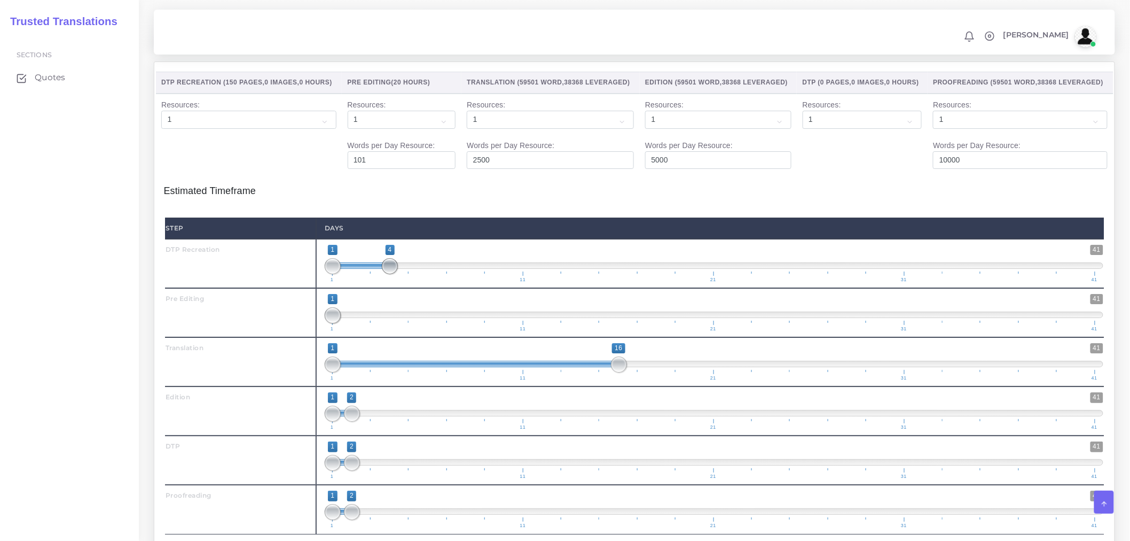
type input "1;5"
drag, startPoint x: 353, startPoint y: 294, endPoint x: 411, endPoint y: 292, distance: 58.3
click at [411, 274] on span at bounding box center [409, 266] width 16 height 16
drag, startPoint x: 333, startPoint y: 343, endPoint x: 482, endPoint y: 343, distance: 148.5
click at [474, 323] on span at bounding box center [466, 315] width 16 height 16
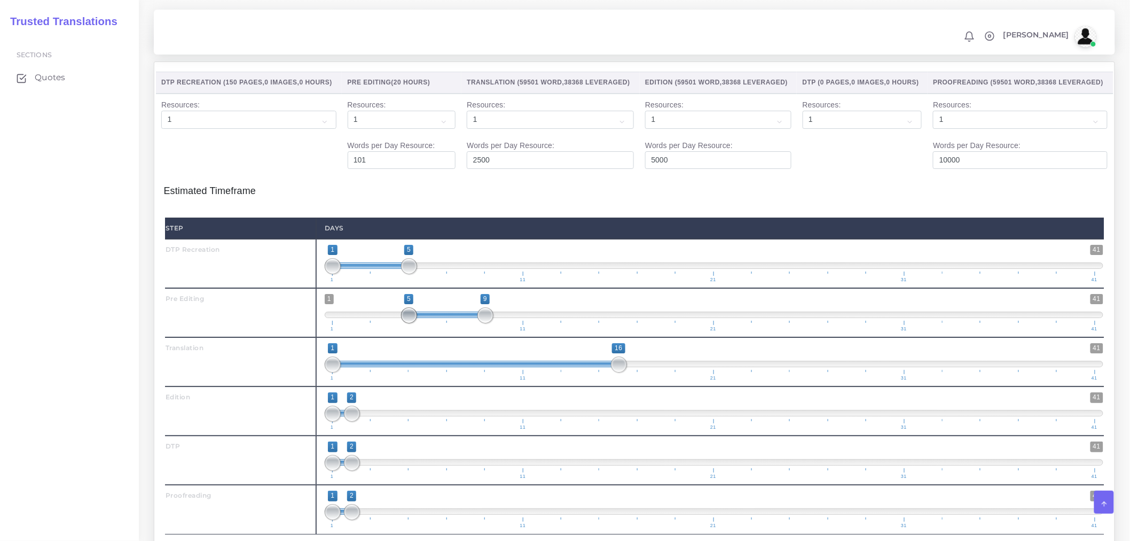
drag, startPoint x: 335, startPoint y: 345, endPoint x: 415, endPoint y: 343, distance: 79.1
click at [415, 323] on span at bounding box center [409, 315] width 16 height 16
click at [469, 331] on span "1 41 5 9 5 — 9 1 11 21 31 41" at bounding box center [714, 312] width 779 height 37
type input "5;9"
click at [489, 323] on span at bounding box center [486, 315] width 16 height 16
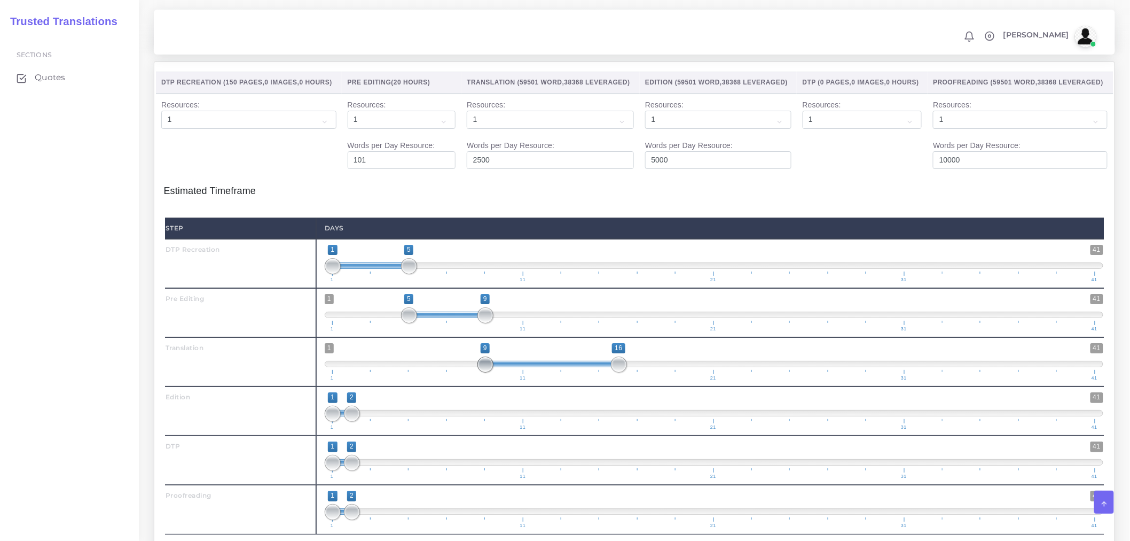
drag, startPoint x: 338, startPoint y: 397, endPoint x: 487, endPoint y: 384, distance: 149.7
click at [487, 380] on span "1 41 9 16 9 — 16 1 11 21 31 41" at bounding box center [714, 361] width 779 height 37
type input "9;19"
drag, startPoint x: 621, startPoint y: 394, endPoint x: 678, endPoint y: 393, distance: 57.2
click at [678, 372] on span at bounding box center [676, 364] width 16 height 16
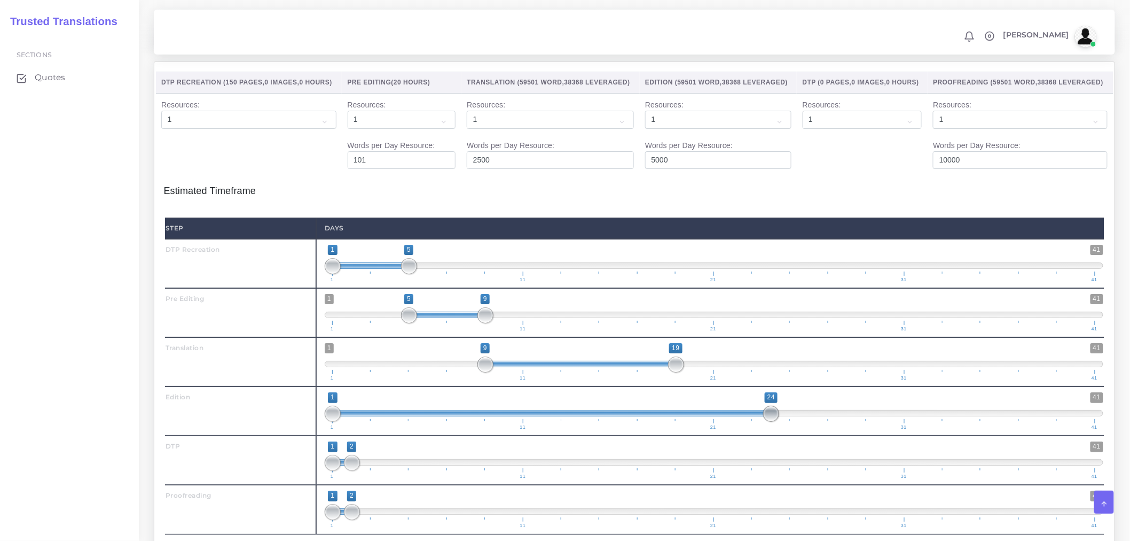
drag, startPoint x: 353, startPoint y: 446, endPoint x: 778, endPoint y: 418, distance: 425.6
click at [778, 418] on div "1 41 1 24 1 — 24 1 11 21 31 41 1;24" at bounding box center [714, 410] width 796 height 49
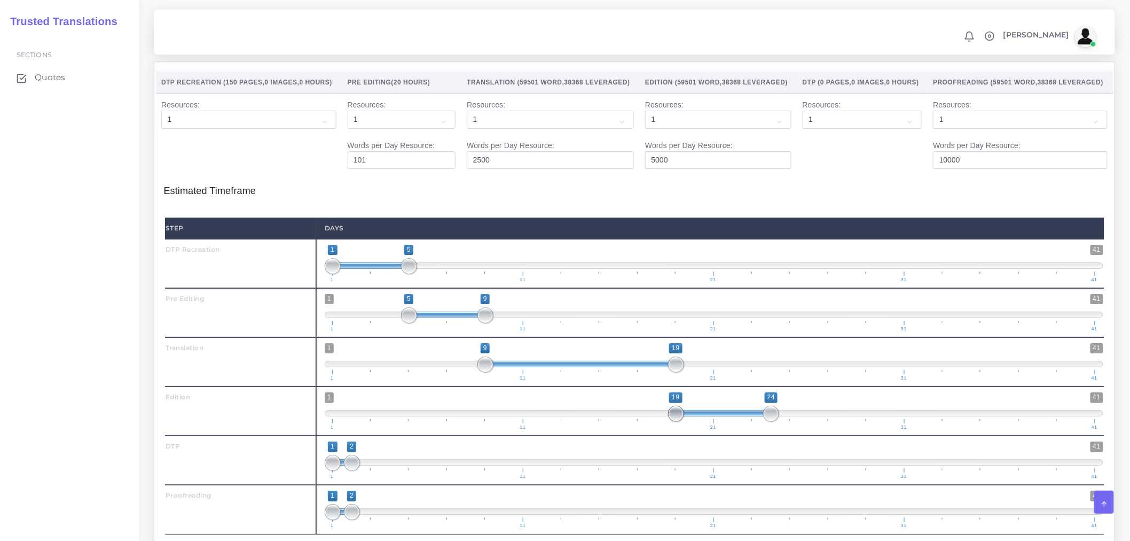
drag, startPoint x: 330, startPoint y: 441, endPoint x: 677, endPoint y: 439, distance: 346.7
click at [677, 422] on span at bounding box center [676, 413] width 16 height 16
type input "19;29"
drag, startPoint x: 773, startPoint y: 443, endPoint x: 859, endPoint y: 442, distance: 86.0
click at [859, 422] on span at bounding box center [867, 413] width 16 height 16
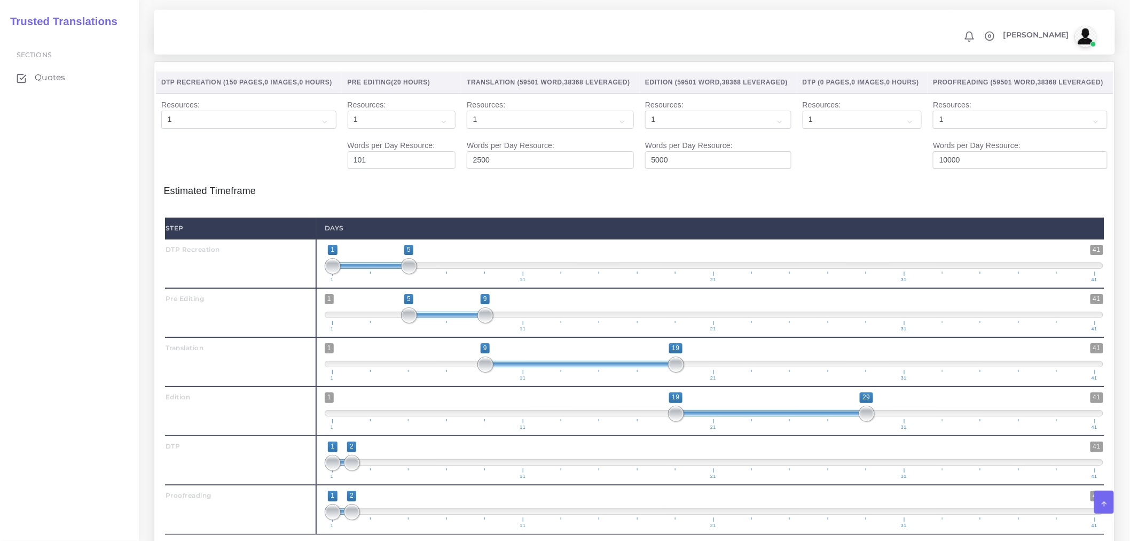
scroll to position [1567, 0]
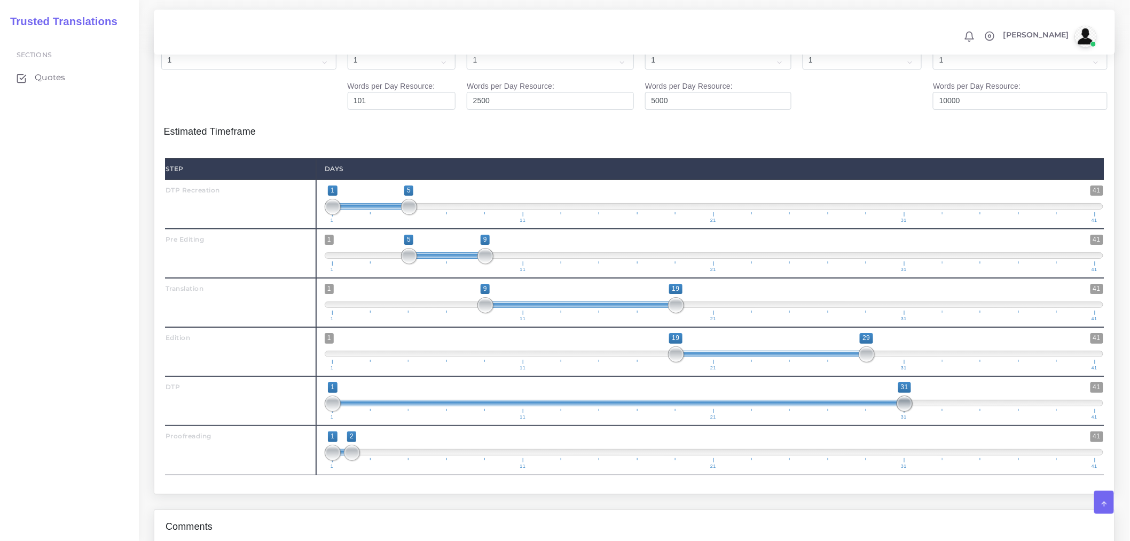
drag, startPoint x: 357, startPoint y: 429, endPoint x: 782, endPoint y: 441, distance: 425.4
click at [902, 411] on span at bounding box center [905, 403] width 16 height 16
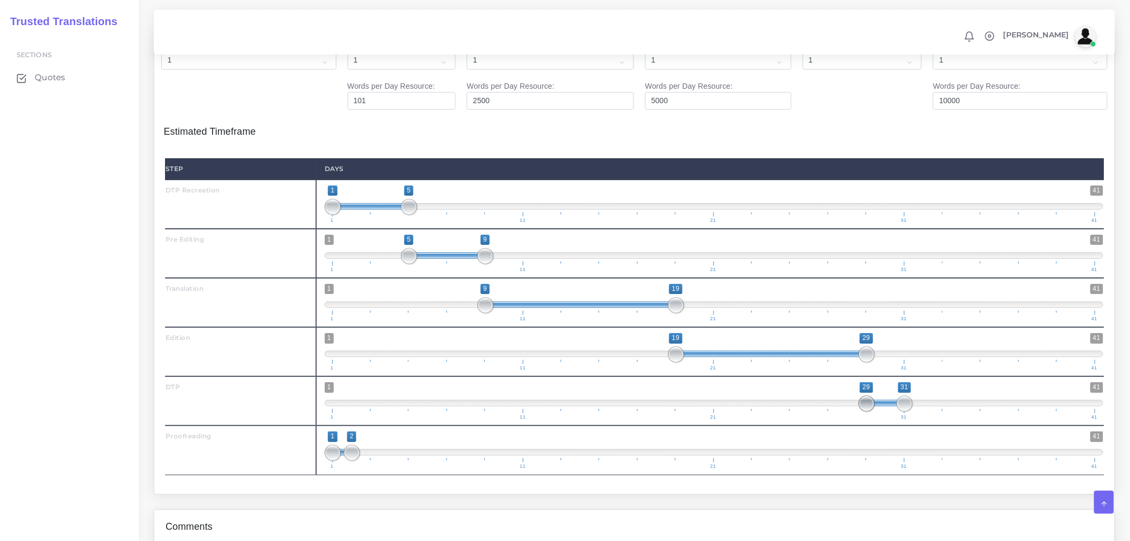
drag, startPoint x: 332, startPoint y: 433, endPoint x: 869, endPoint y: 436, distance: 536.9
click at [869, 411] on span at bounding box center [867, 403] width 16 height 16
type input "29;33"
drag, startPoint x: 900, startPoint y: 432, endPoint x: 939, endPoint y: 430, distance: 39.6
click at [939, 411] on span at bounding box center [943, 403] width 16 height 16
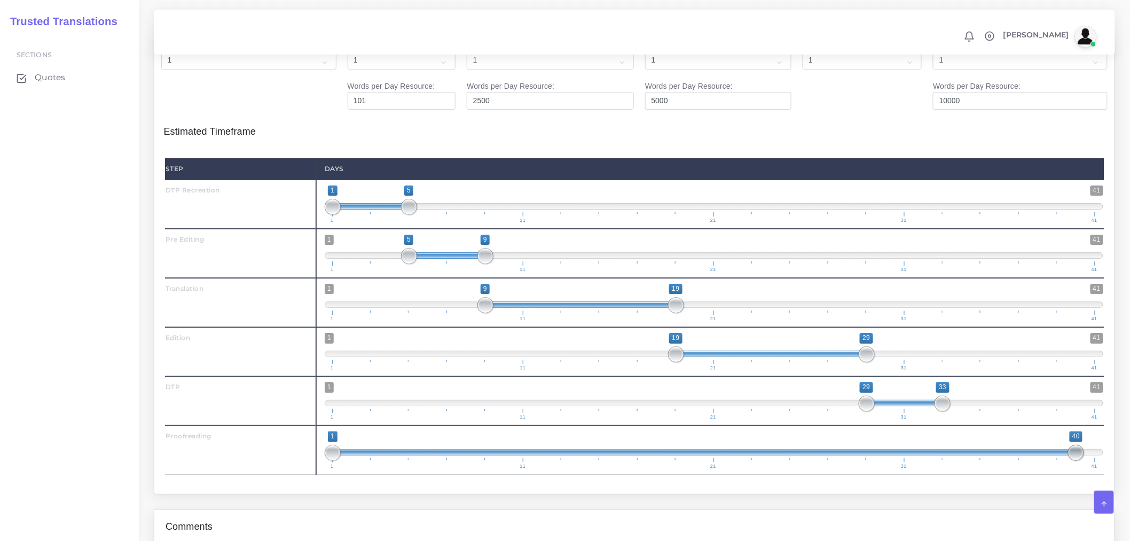
drag, startPoint x: 358, startPoint y: 483, endPoint x: 1087, endPoint y: 447, distance: 730.1
click at [1087, 447] on div "Step Days DTP Recreation 1 41 1 5 1 — 5 1 11 21 31 41 1;5 1" at bounding box center [634, 316] width 939 height 316
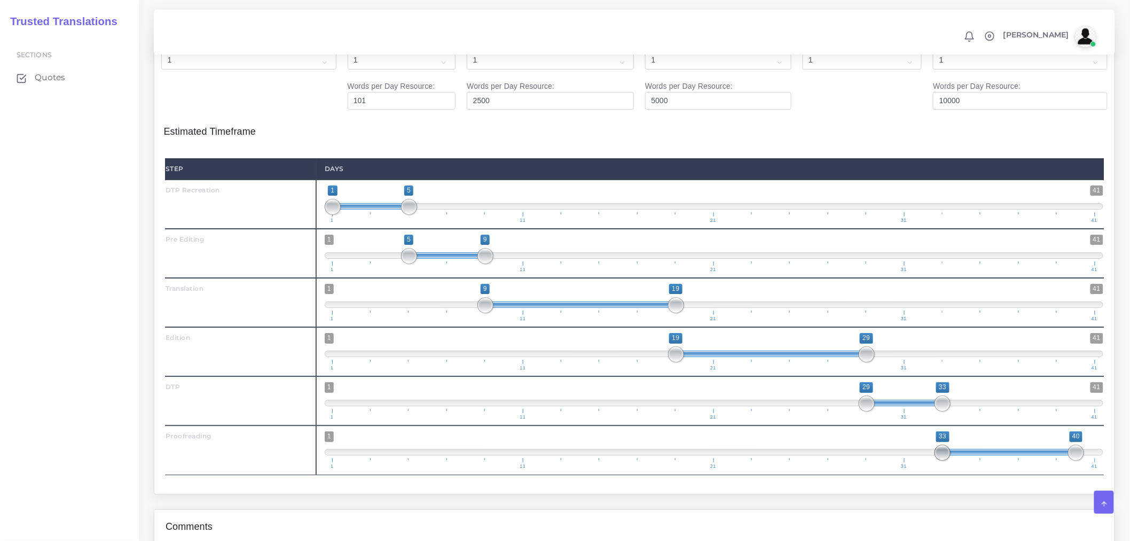
drag, startPoint x: 329, startPoint y: 488, endPoint x: 941, endPoint y: 460, distance: 612.4
click at [938, 460] on div "1 41 33 40 33 — 40 1 11 21 31 41 33;40" at bounding box center [714, 449] width 796 height 49
type input "33;41"
drag, startPoint x: 1072, startPoint y: 481, endPoint x: 1093, endPoint y: 475, distance: 21.5
click at [1093, 461] on span at bounding box center [1096, 452] width 16 height 16
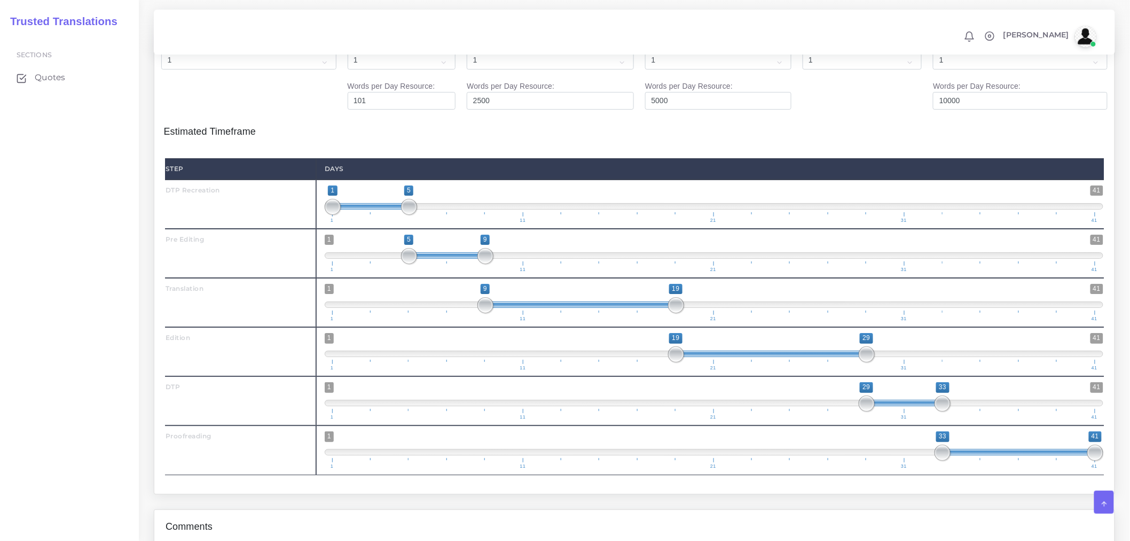
click at [856, 115] on td "Resources: 1 2 3 4 5 6 7 8 9 10" at bounding box center [862, 74] width 131 height 81
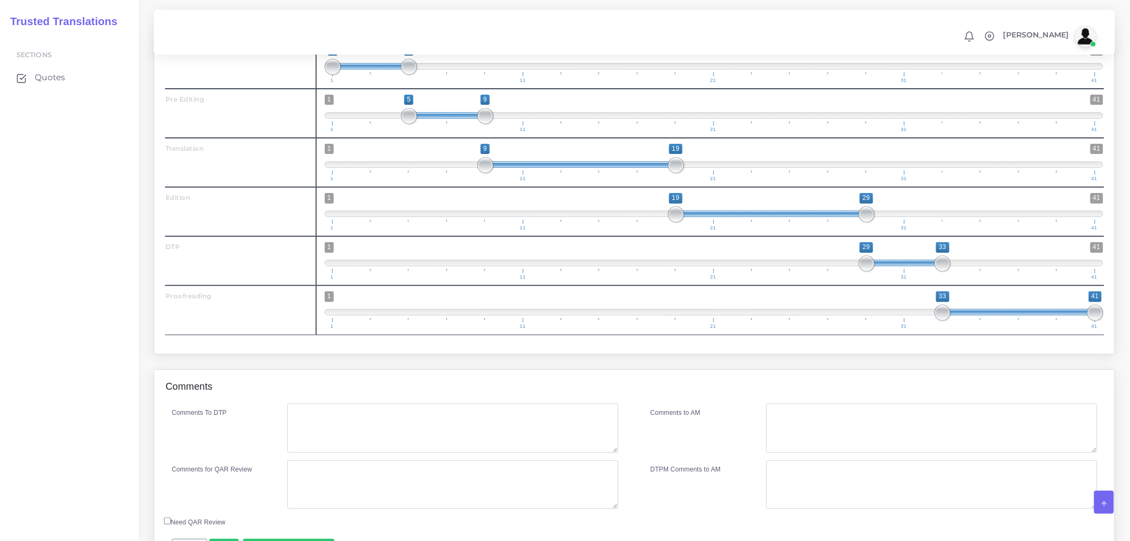
scroll to position [1745, 0]
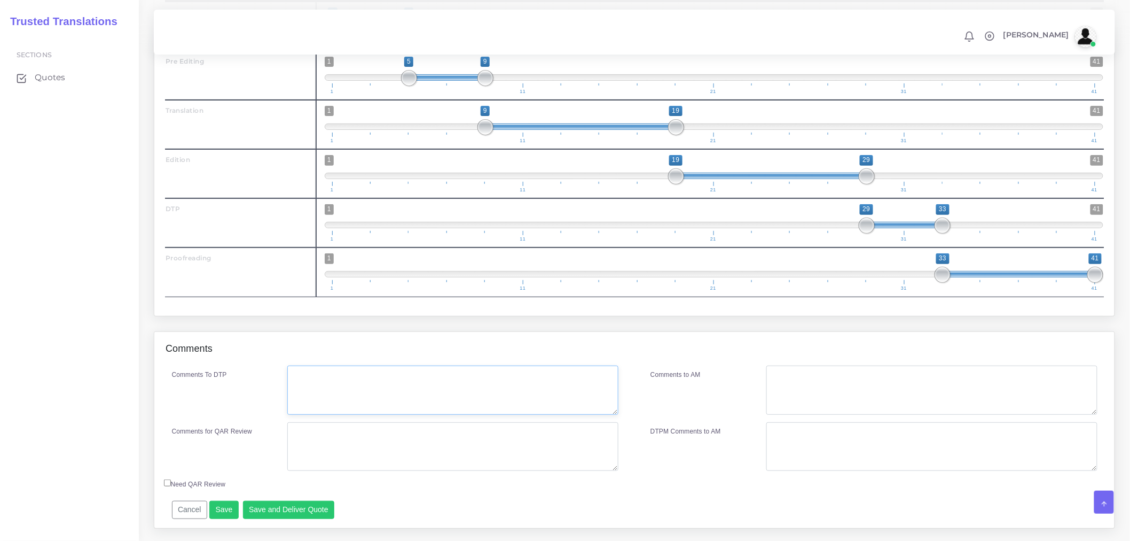
click at [435, 415] on textarea "Comments To DTP" at bounding box center [452, 389] width 331 height 49
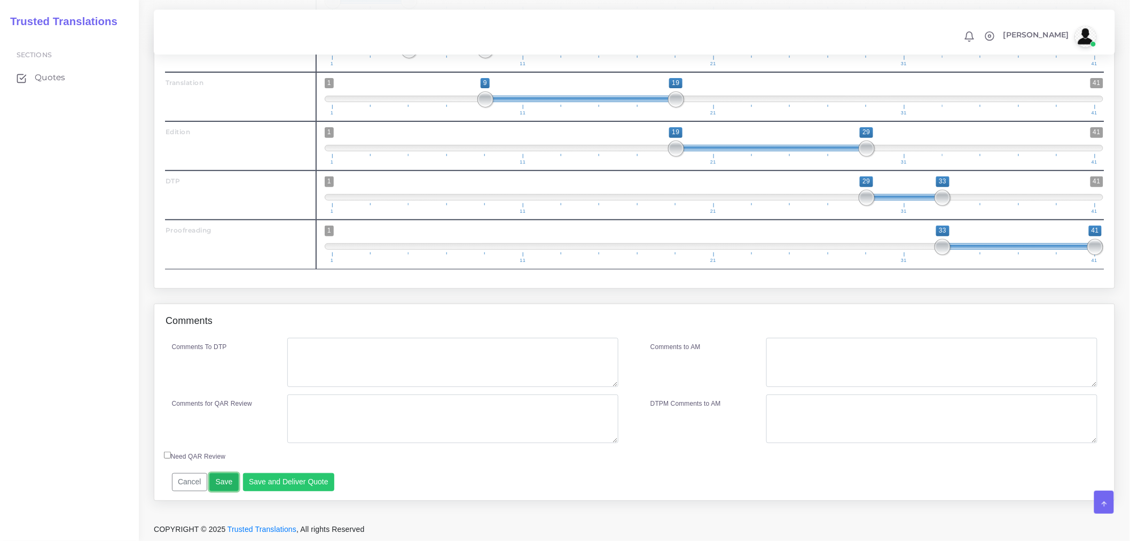
click at [209, 487] on button "Save" at bounding box center [223, 482] width 29 height 18
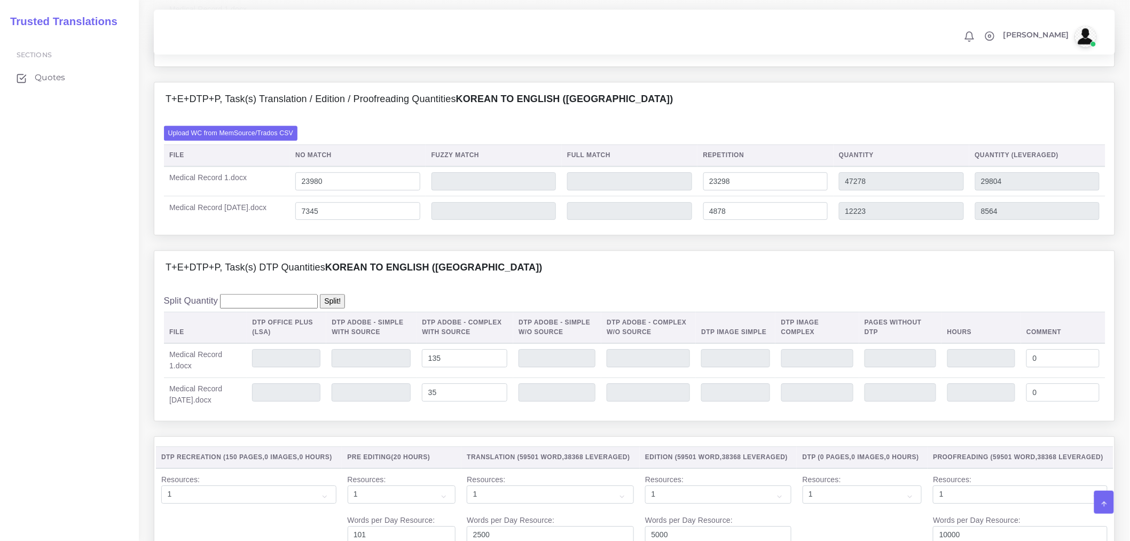
scroll to position [973, 0]
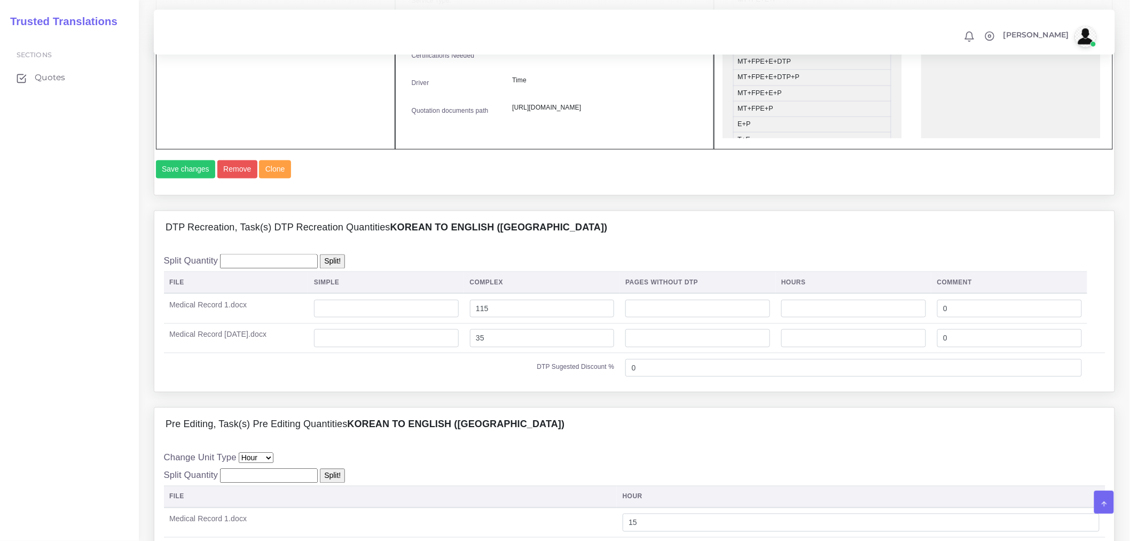
scroll to position [653, 0]
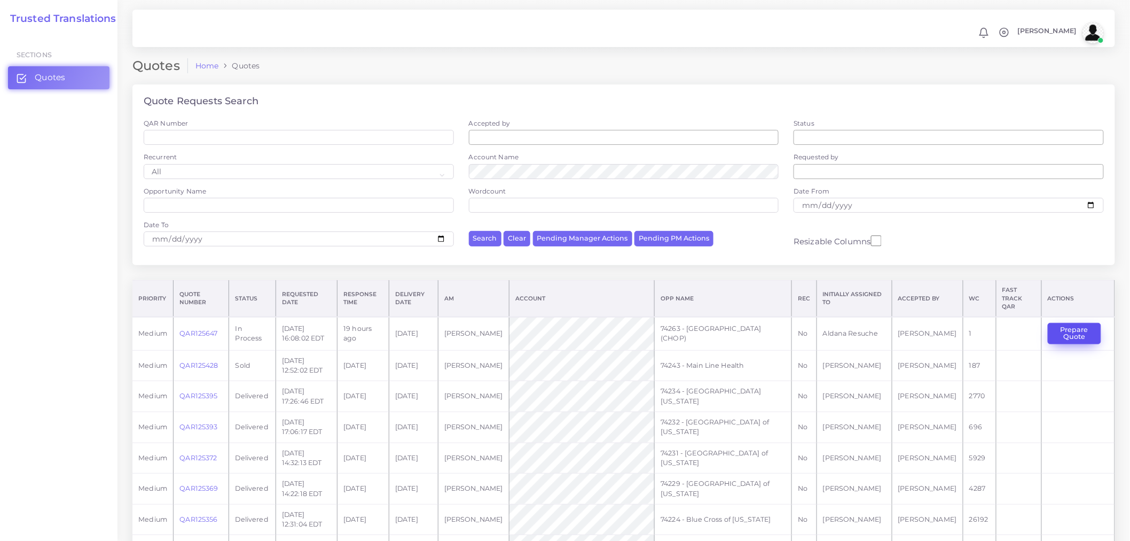
click at [1082, 329] on button "Prepare Quote" at bounding box center [1074, 334] width 53 height 22
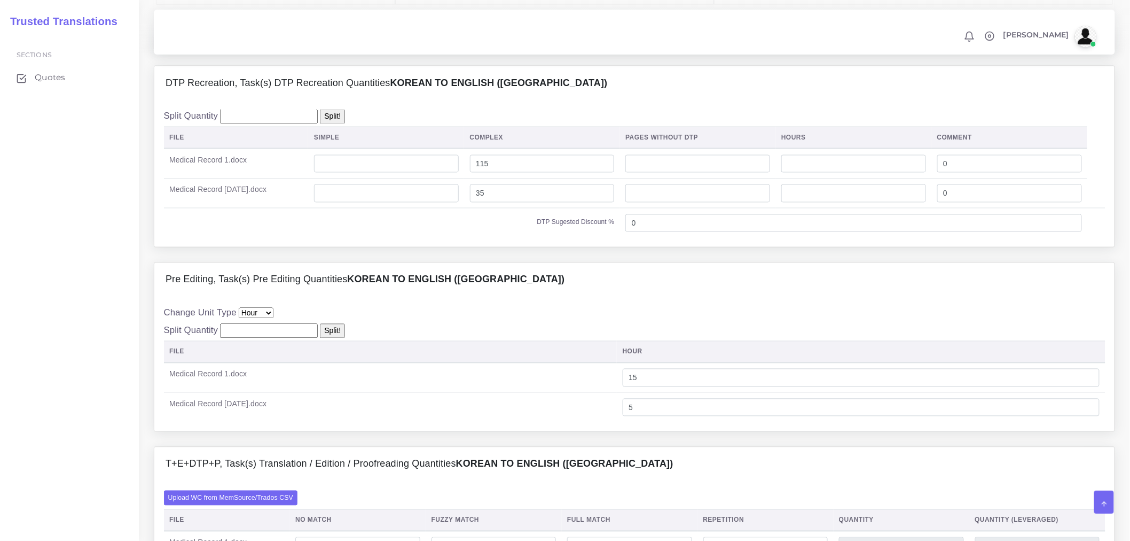
scroll to position [771, 0]
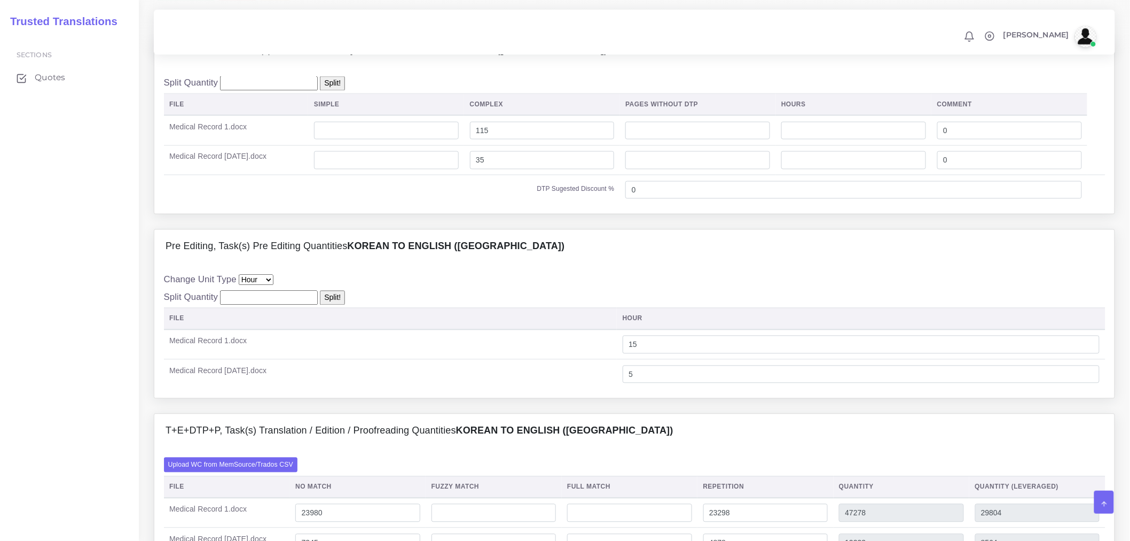
click at [276, 205] on td "DTP Sugested Discount %" at bounding box center [392, 189] width 456 height 29
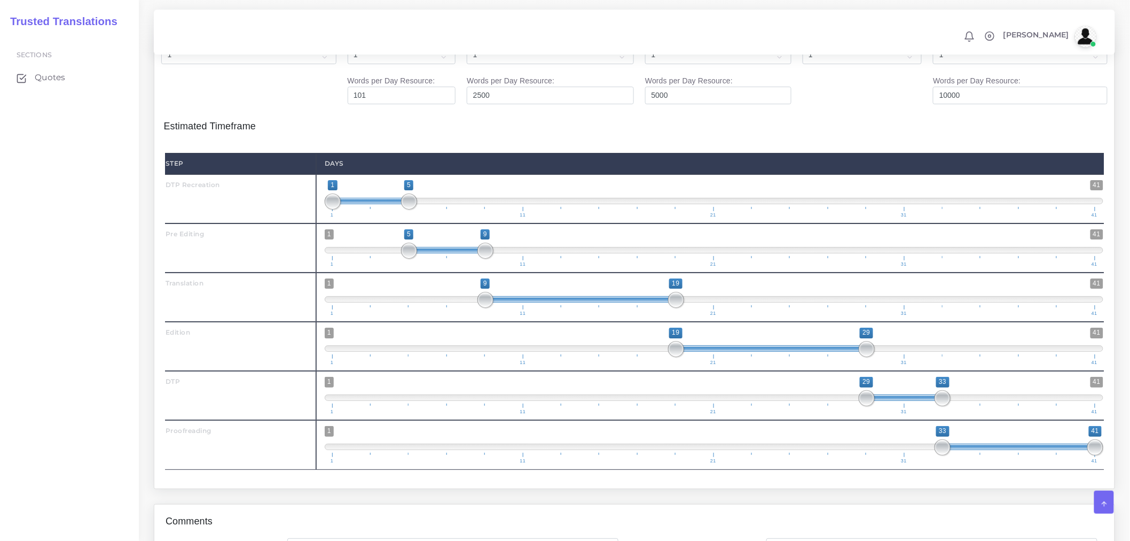
scroll to position [1543, 0]
drag, startPoint x: 1098, startPoint y: 477, endPoint x: 1113, endPoint y: 477, distance: 15.0
click at [1113, 477] on div "DTP Recreation ( 150 Pages , 0 Images , 0 Hours ) Pre Editing (20 Hours) Transl…" at bounding box center [634, 242] width 961 height 490
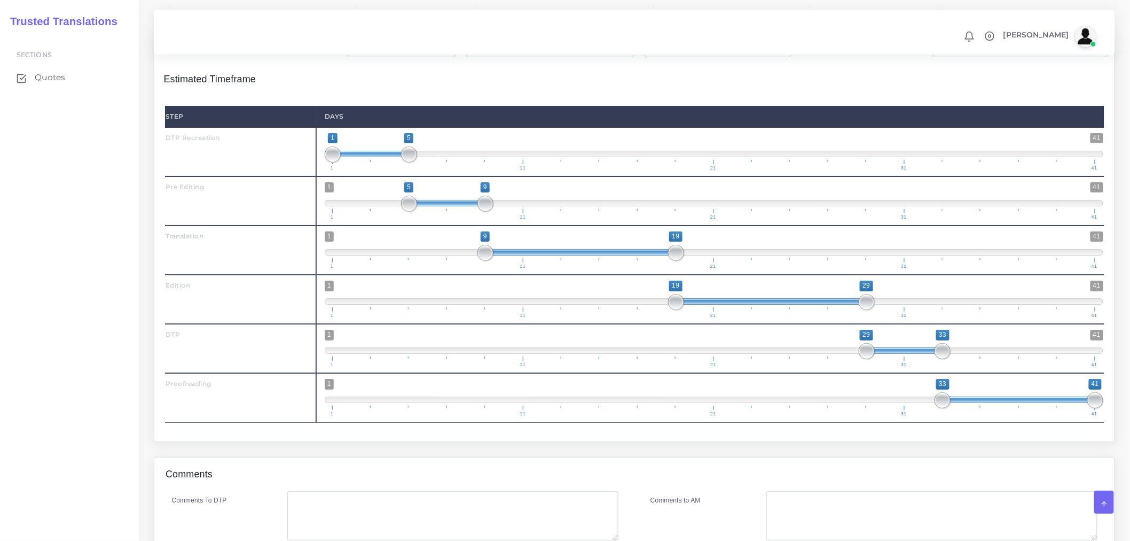
scroll to position [1774, 0]
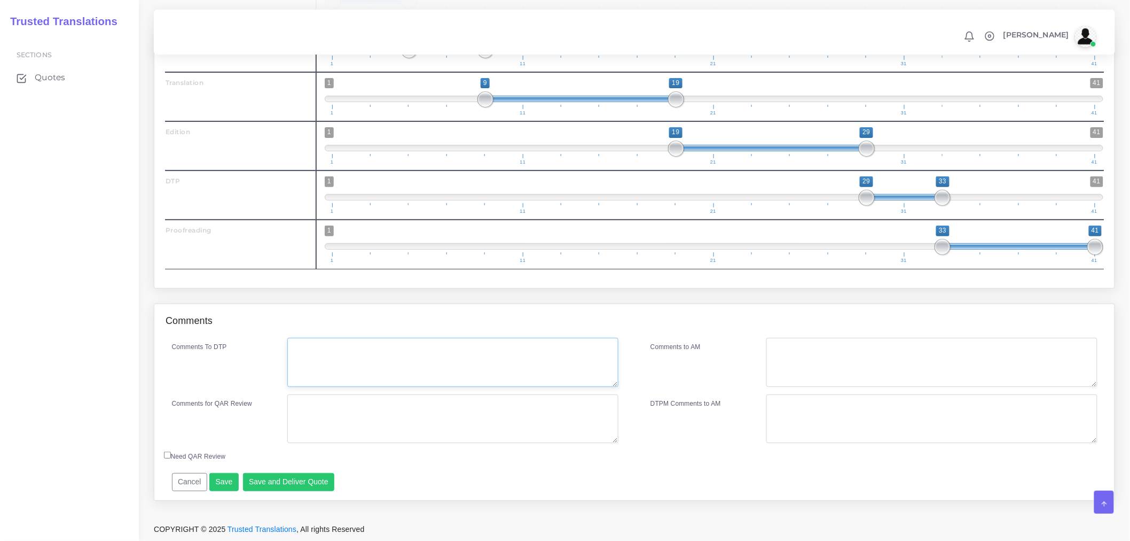
click at [455, 369] on textarea "Comments To DTP" at bounding box center [452, 362] width 331 height 49
click at [384, 374] on textarea "Comments To DTP" at bounding box center [452, 362] width 331 height 49
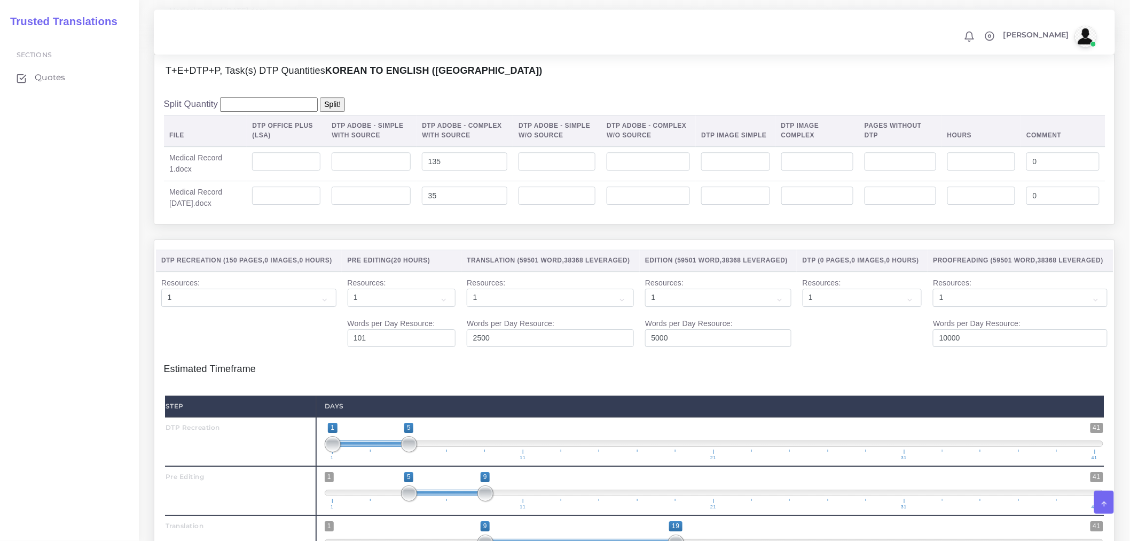
scroll to position [1299, 0]
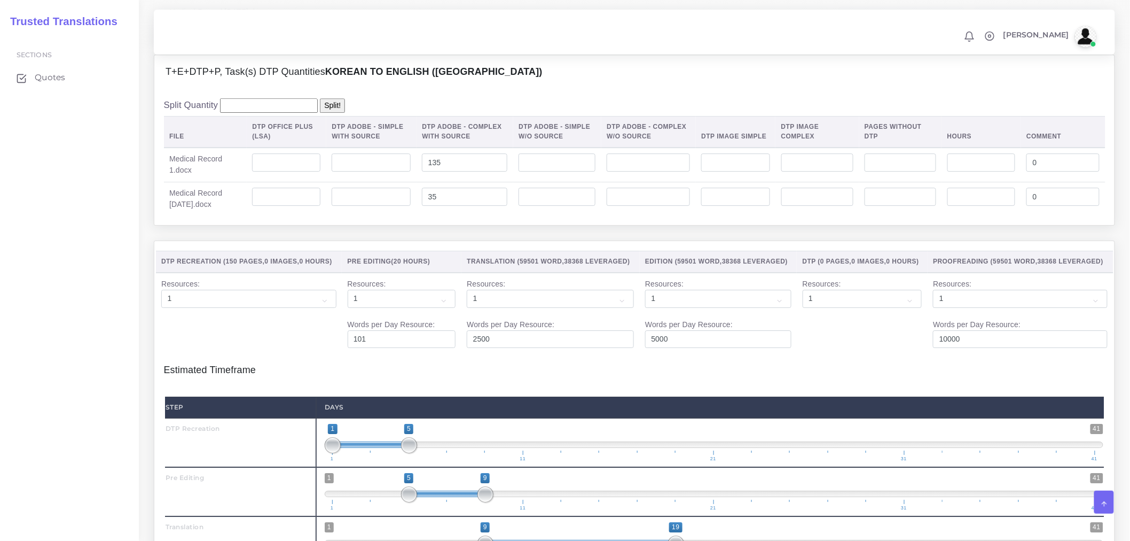
type textarea "DTP Recreation and Pre editing. 2 PDF files. DTP in Word."
drag, startPoint x: 451, startPoint y: 190, endPoint x: 412, endPoint y: 183, distance: 39.7
click at [412, 182] on tr "Medical Record 1.docx 135 0" at bounding box center [635, 164] width 942 height 35
click at [257, 171] on input "number" at bounding box center [286, 162] width 68 height 18
paste input "135"
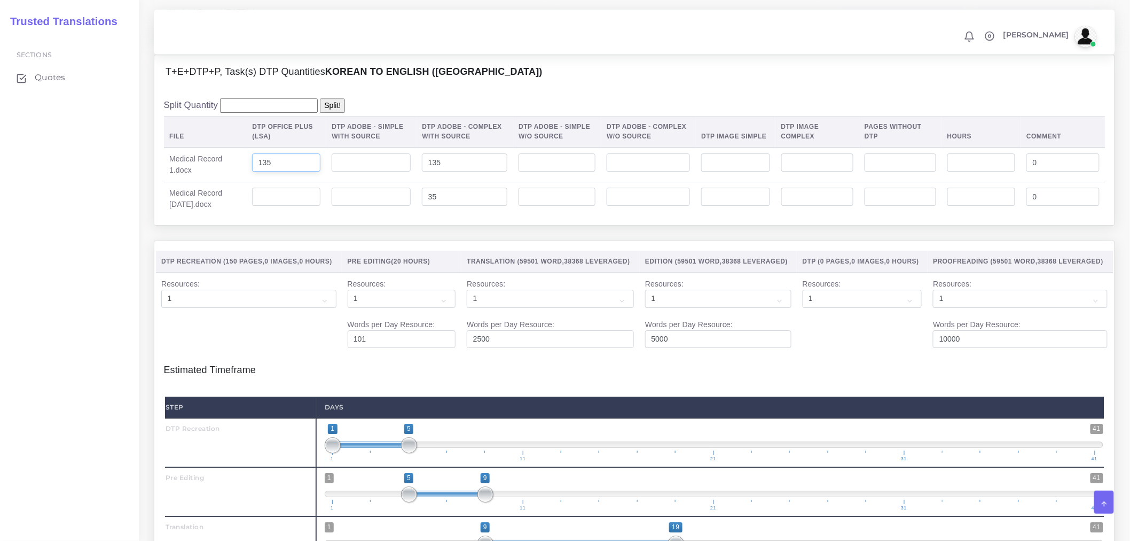
type input "135"
drag, startPoint x: 461, startPoint y: 224, endPoint x: 384, endPoint y: 226, distance: 76.9
click at [384, 216] on tr "Medical Record August 1.docx 35 0" at bounding box center [635, 199] width 942 height 34
click at [271, 206] on input "number" at bounding box center [286, 197] width 68 height 18
paste input "35"
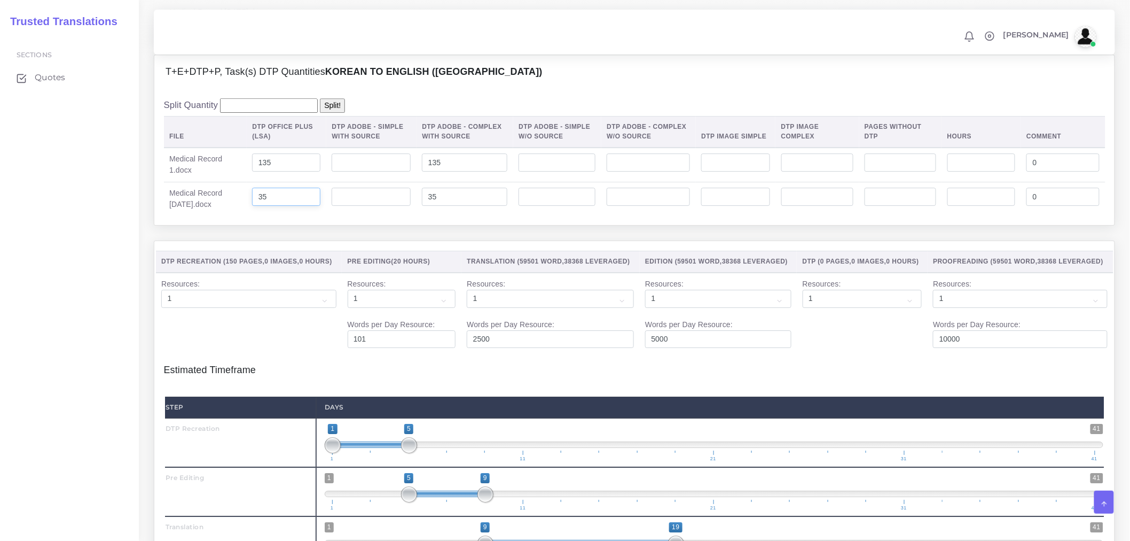
type input "35"
drag, startPoint x: 437, startPoint y: 225, endPoint x: 410, endPoint y: 227, distance: 26.8
click at [410, 216] on tr "Medical Record August 1.docx 35 35 0" at bounding box center [635, 199] width 942 height 34
drag, startPoint x: 440, startPoint y: 190, endPoint x: 406, endPoint y: 191, distance: 34.2
click at [406, 182] on tr "Medical Record 1.docx 135 135 0" at bounding box center [635, 164] width 942 height 35
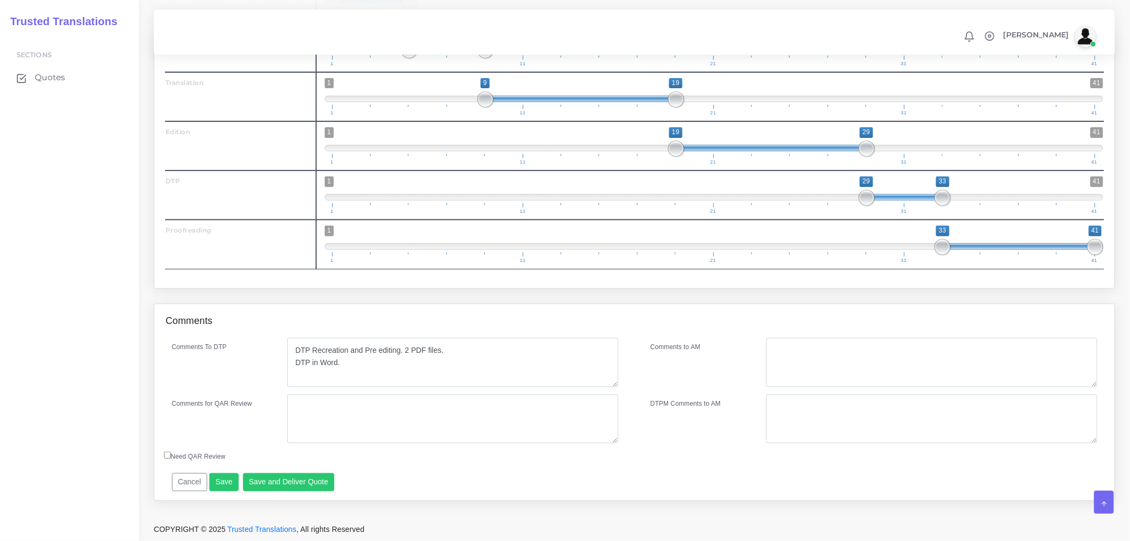
scroll to position [1774, 0]
click at [218, 484] on button "Save" at bounding box center [223, 482] width 29 height 18
click at [319, 410] on textarea "Comments for QAR Review" at bounding box center [452, 418] width 331 height 49
drag, startPoint x: 398, startPoint y: 351, endPoint x: 275, endPoint y: 340, distance: 123.9
click at [275, 340] on div "Comments To DTP DTP Recreation and Pre editing. 2 PDF files. DTP in Word." at bounding box center [395, 362] width 463 height 49
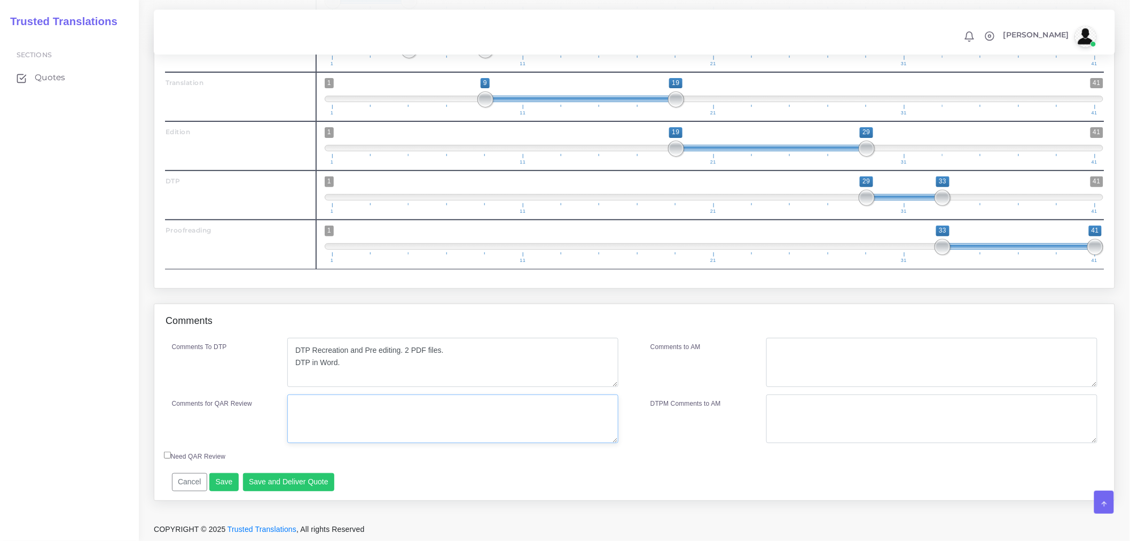
click at [357, 405] on textarea "Comments for QAR Review" at bounding box center [452, 418] width 331 height 49
paste textarea "DTP Recreation and Pre editing"
drag, startPoint x: 509, startPoint y: 401, endPoint x: 151, endPoint y: 408, distance: 358.5
click at [151, 408] on div "Comments Comments To DTP DTP Recreation and Pre editing. 2 PDF files. DTP in Wo…" at bounding box center [635, 409] width 978 height 213
type textarea "DTP Recreation and Pre editing + Full PE + ED + DTP + PRF"
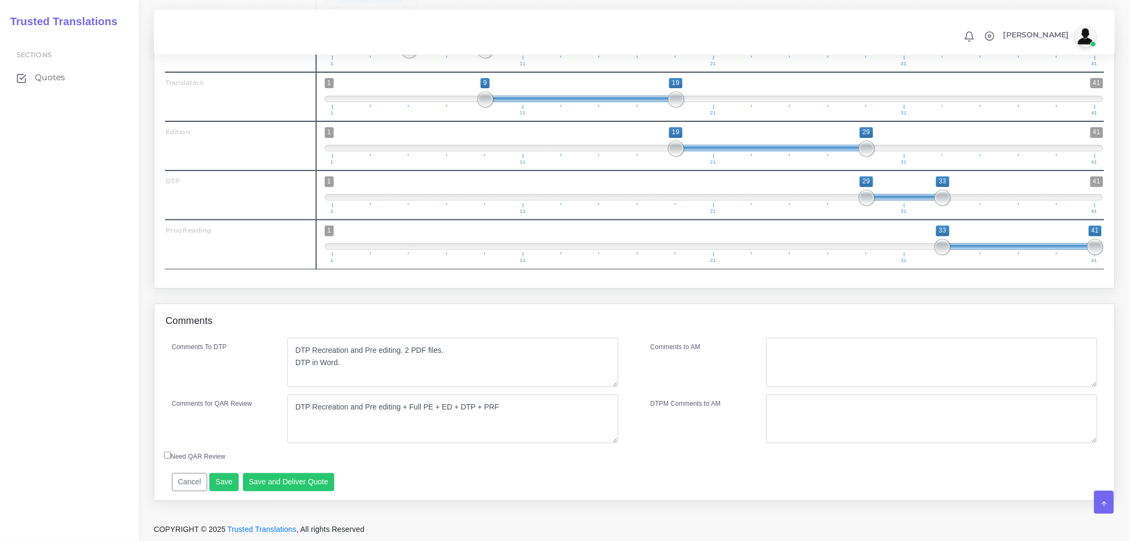
drag, startPoint x: 755, startPoint y: 353, endPoint x: 790, endPoint y: 353, distance: 34.2
click at [766, 353] on div "Comments to AM" at bounding box center [874, 362] width 463 height 49
click at [790, 353] on textarea "Comments to AM" at bounding box center [932, 362] width 331 height 49
paste textarea "DTP Recreation and Pre editing + Full PE + ED + DTP + PRF"
type textarea "DTP Recreation and Pre editing + Full PE + ED + DTP + PRF"
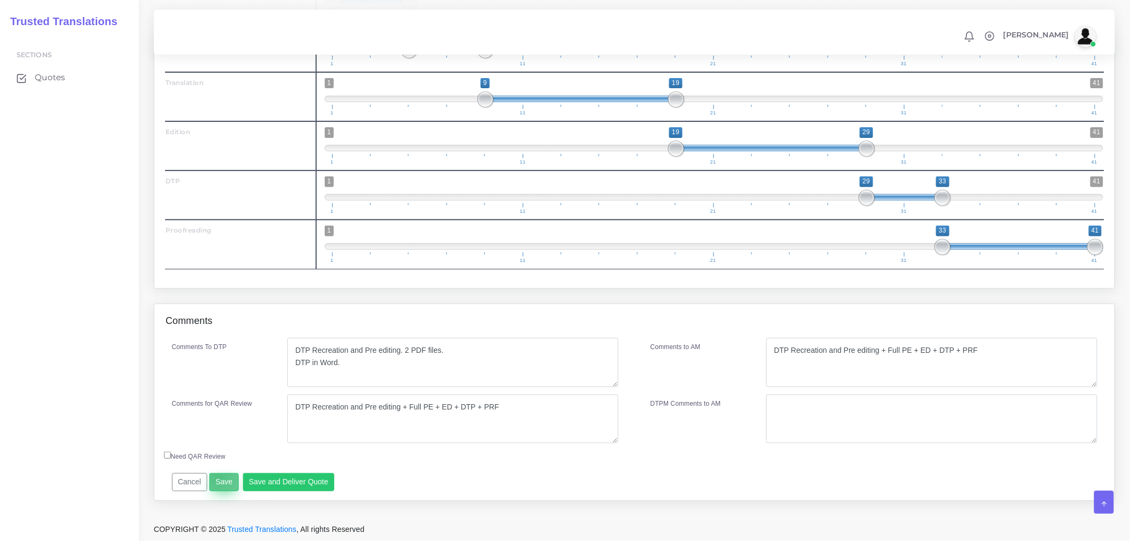
click at [218, 476] on button "Save" at bounding box center [223, 482] width 29 height 18
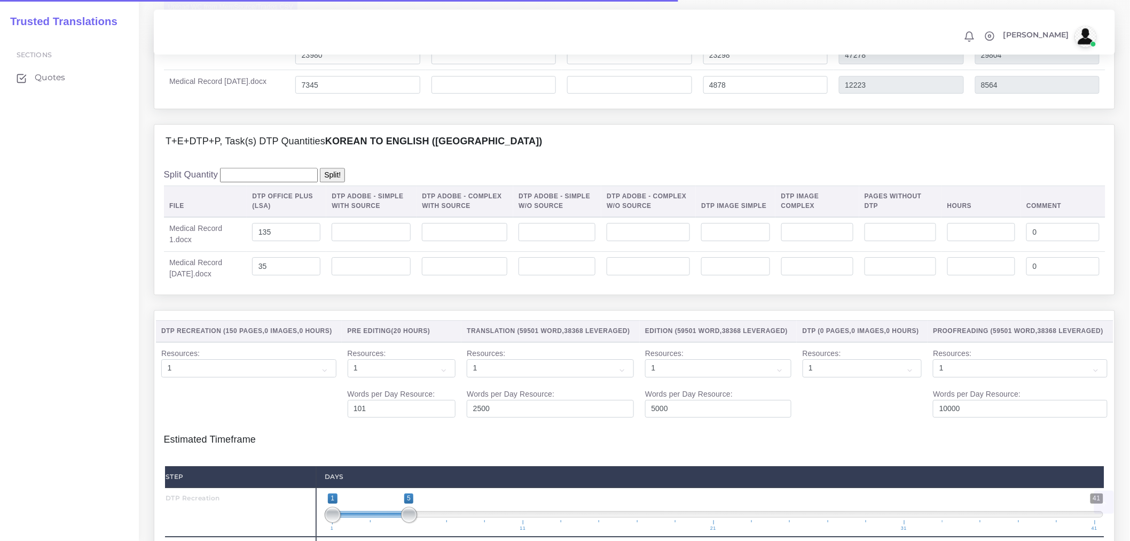
scroll to position [1804, 0]
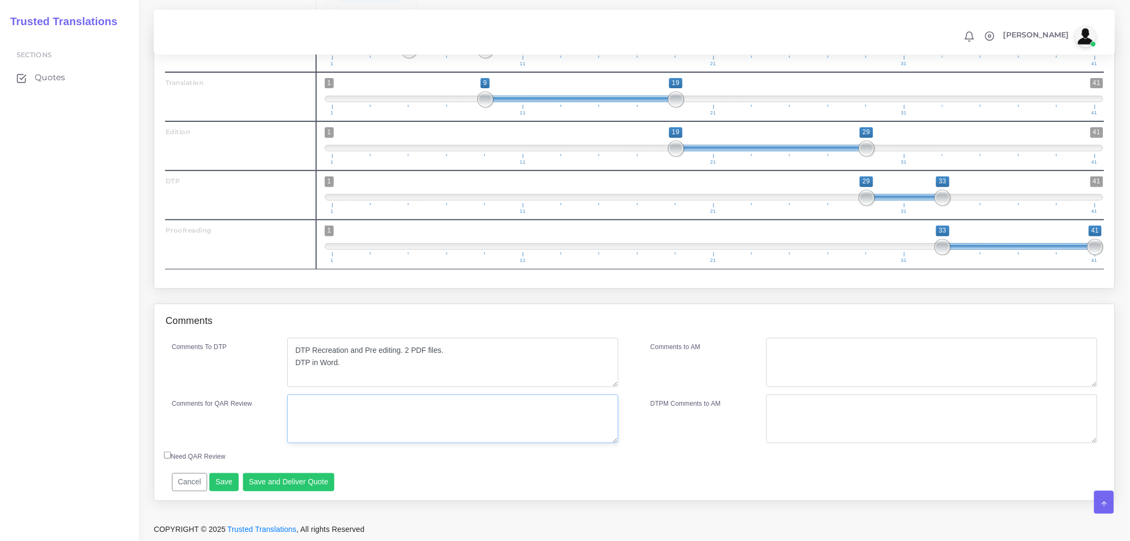
paste textarea "DTP Recreation and Pre editing + Full PE + ED + DTP + PRF"
type textarea "DTP Recreation and Pre editing + Full PE + ED + DTP + PRF"
click at [881, 344] on textarea "Comments to AM" at bounding box center [932, 362] width 331 height 49
paste textarea "DTP Recreation and Pre editing + Full PE + ED + DTP + PRF"
type textarea "DTP Recreation and Pre editing + Full PE + ED + DTP + PRF"
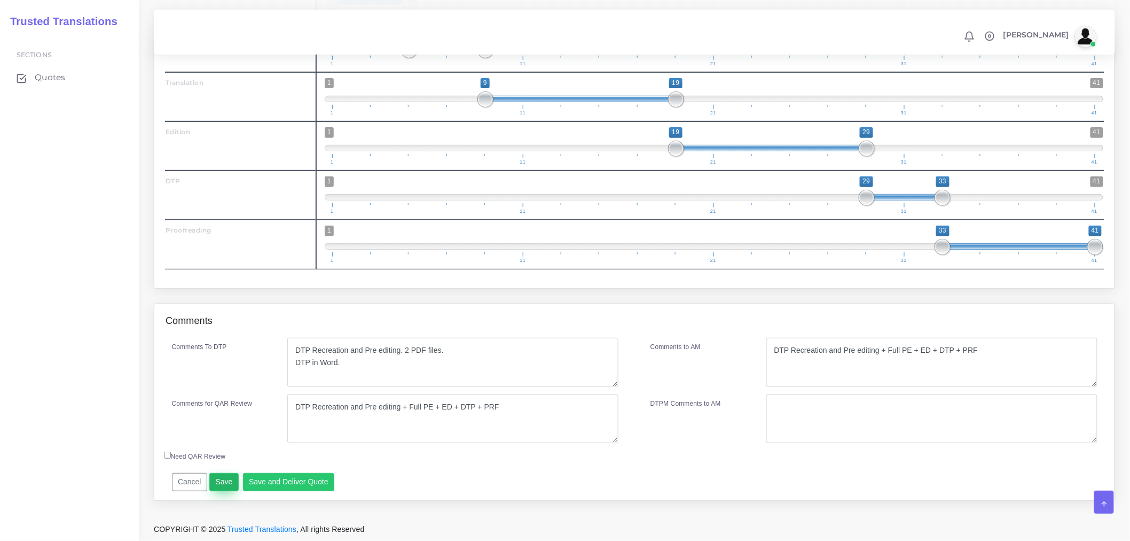
click at [221, 481] on button "Save" at bounding box center [223, 482] width 29 height 18
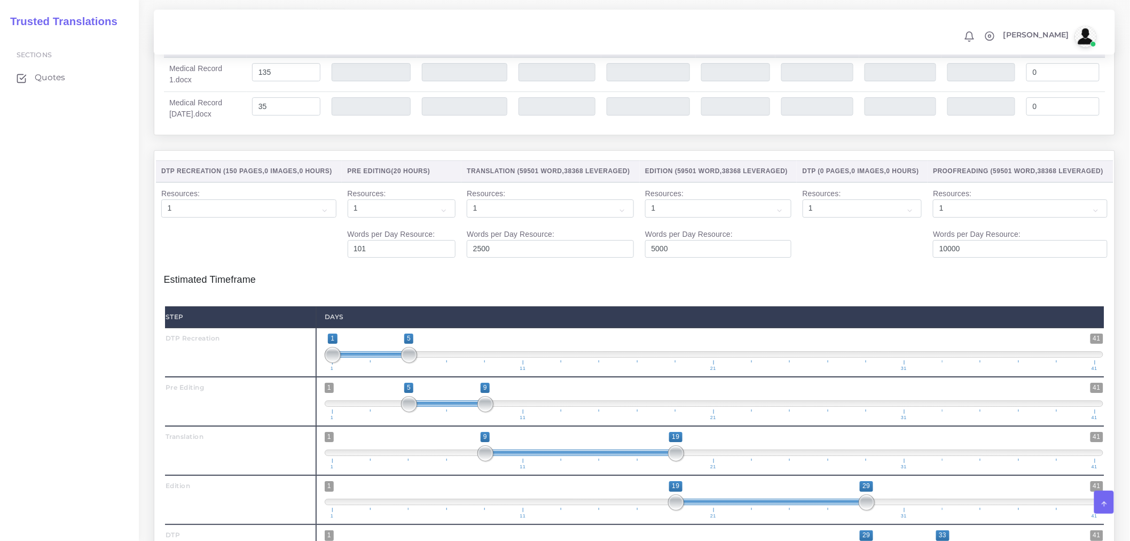
scroll to position [1388, 0]
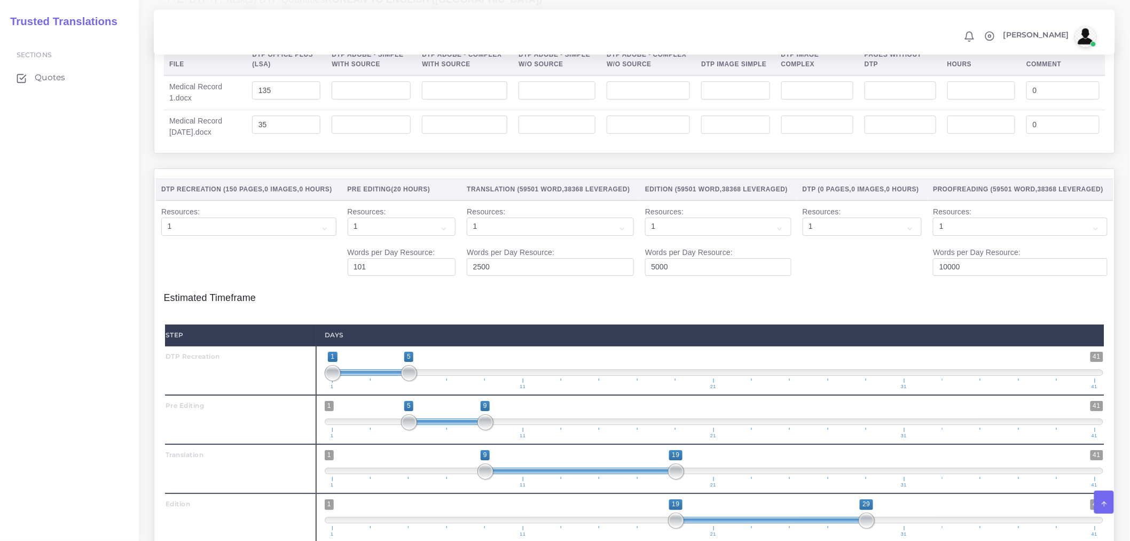
scroll to position [1543, 0]
